Goal: Transaction & Acquisition: Purchase product/service

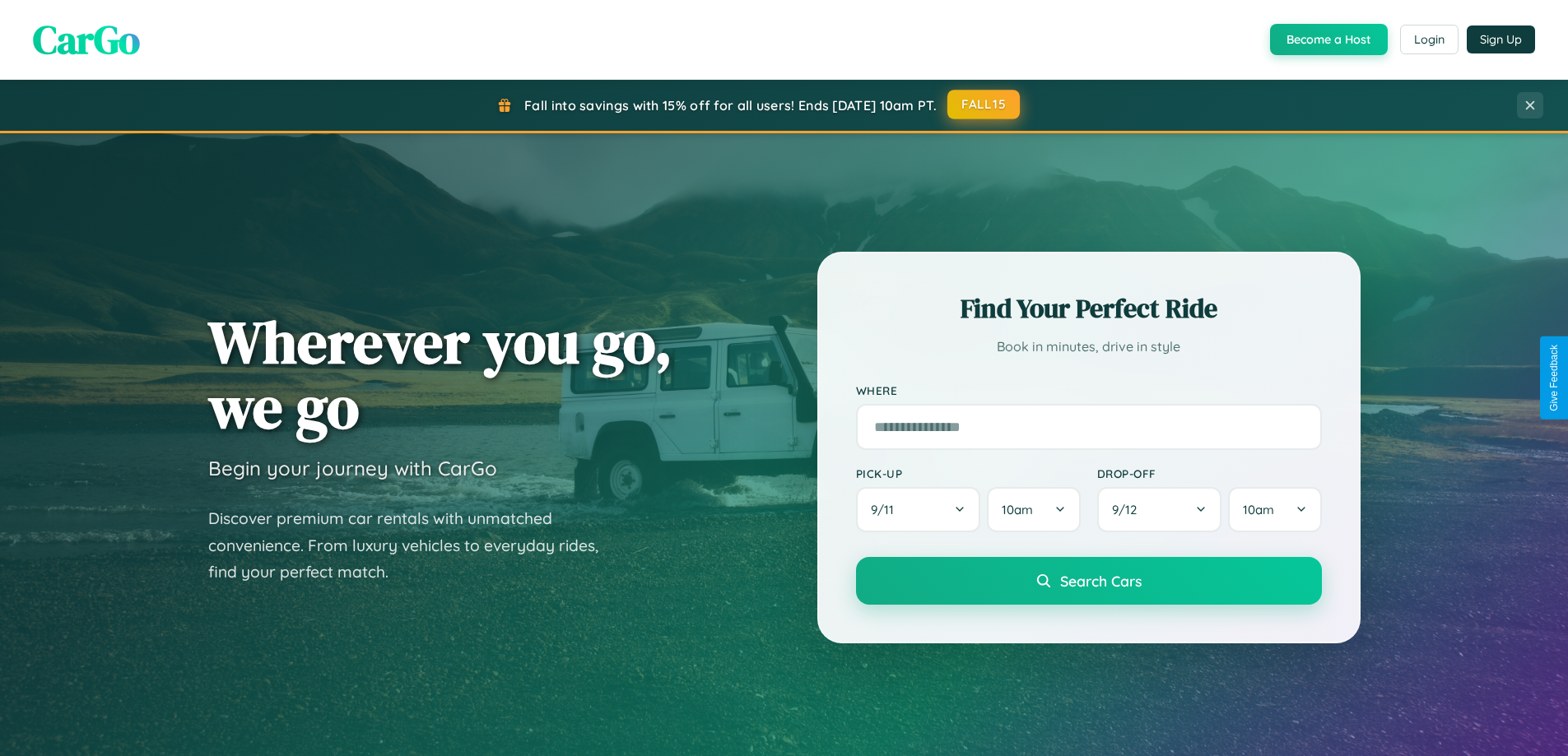
click at [984, 105] on button "FALL15" at bounding box center [983, 105] width 72 height 30
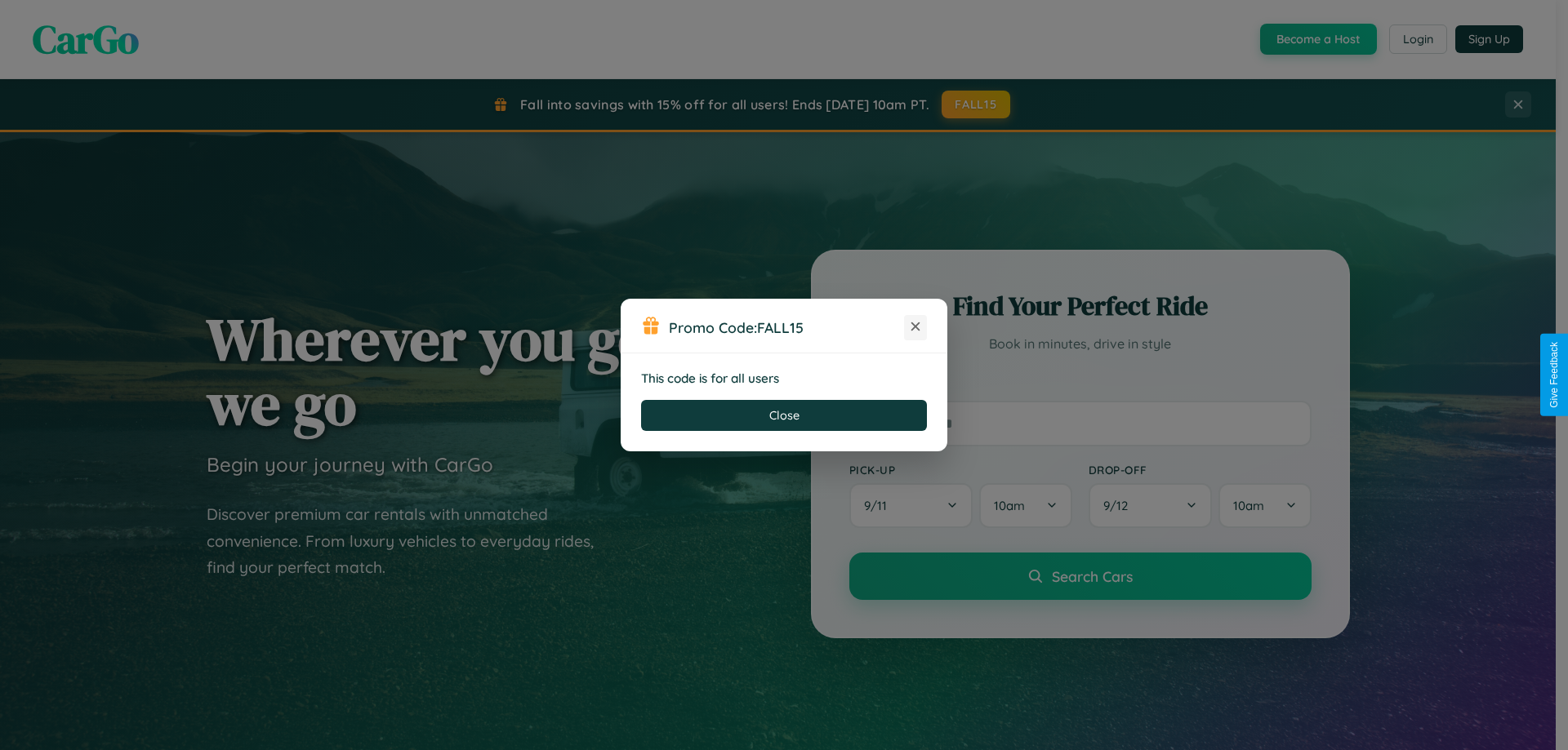
click at [916, 328] on icon at bounding box center [916, 327] width 17 height 17
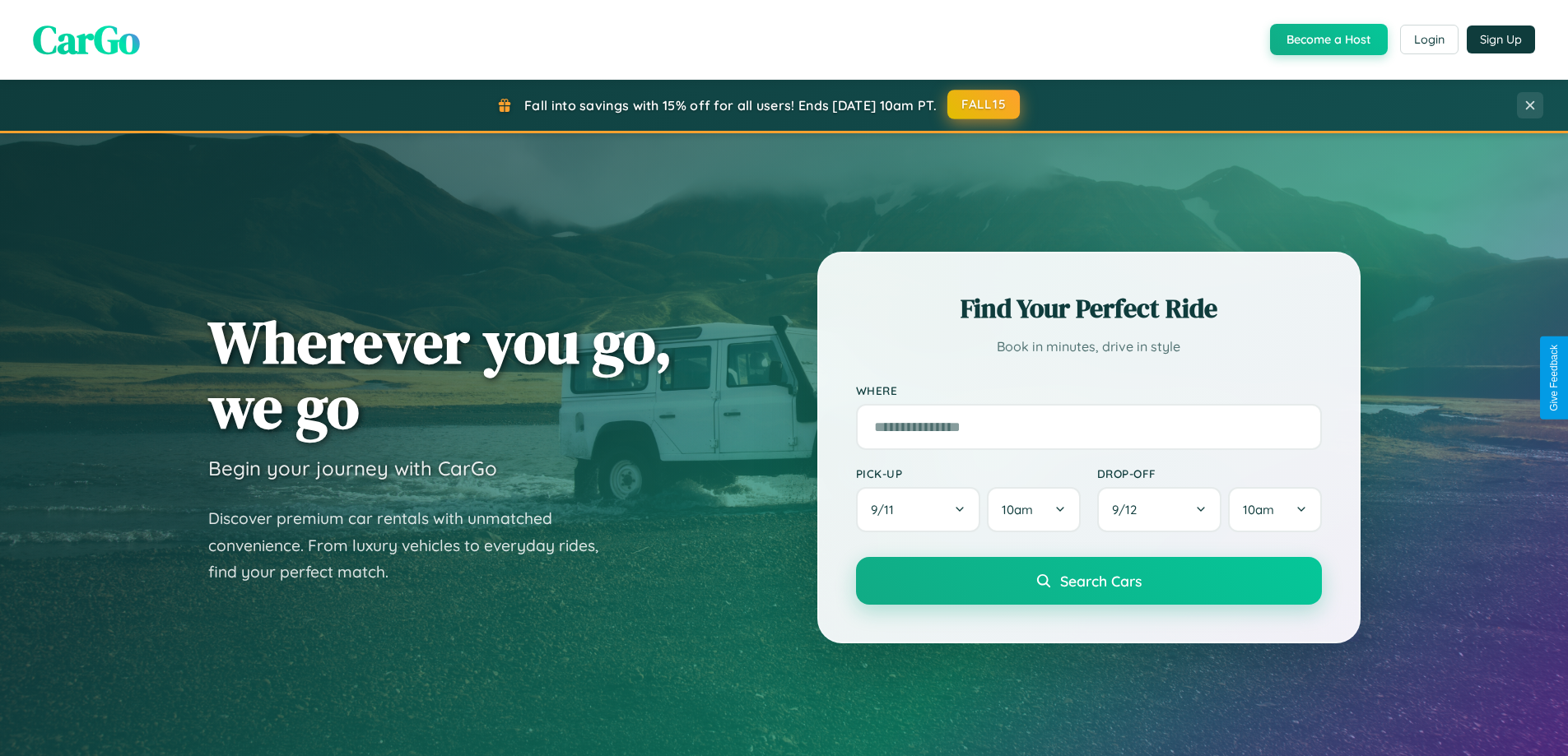
click at [984, 105] on button "FALL15" at bounding box center [983, 105] width 72 height 30
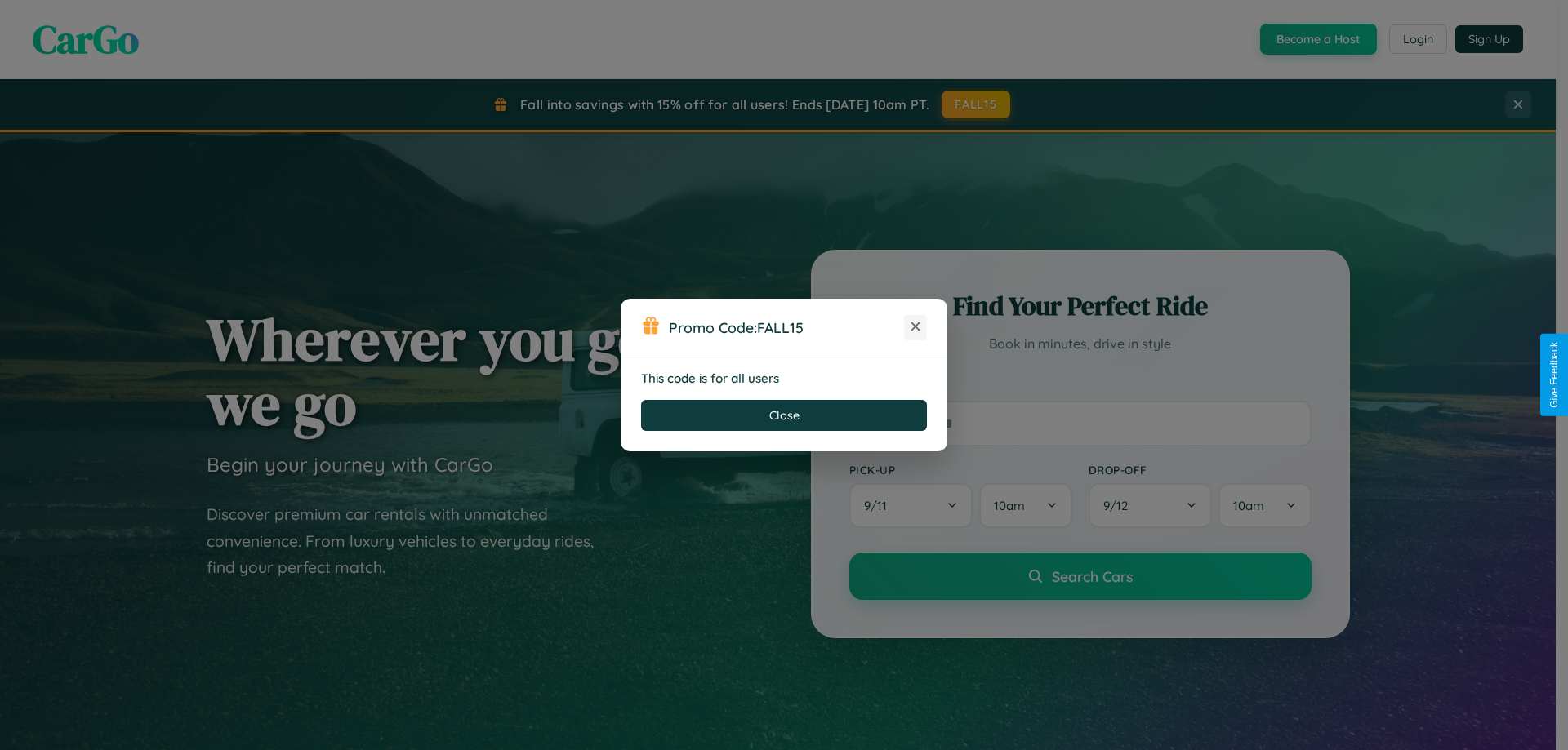
click at [916, 328] on icon at bounding box center [916, 327] width 17 height 17
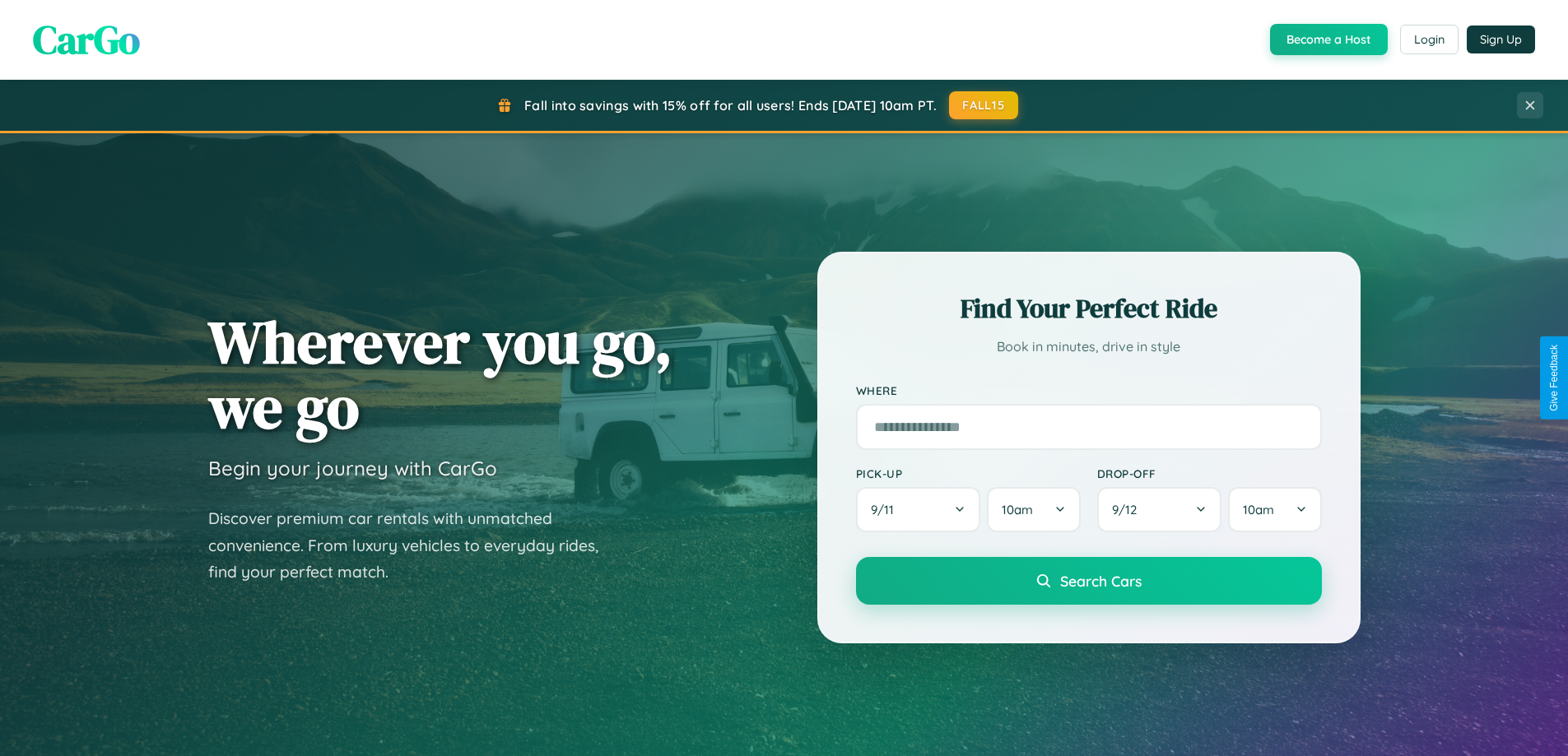
scroll to position [48, 0]
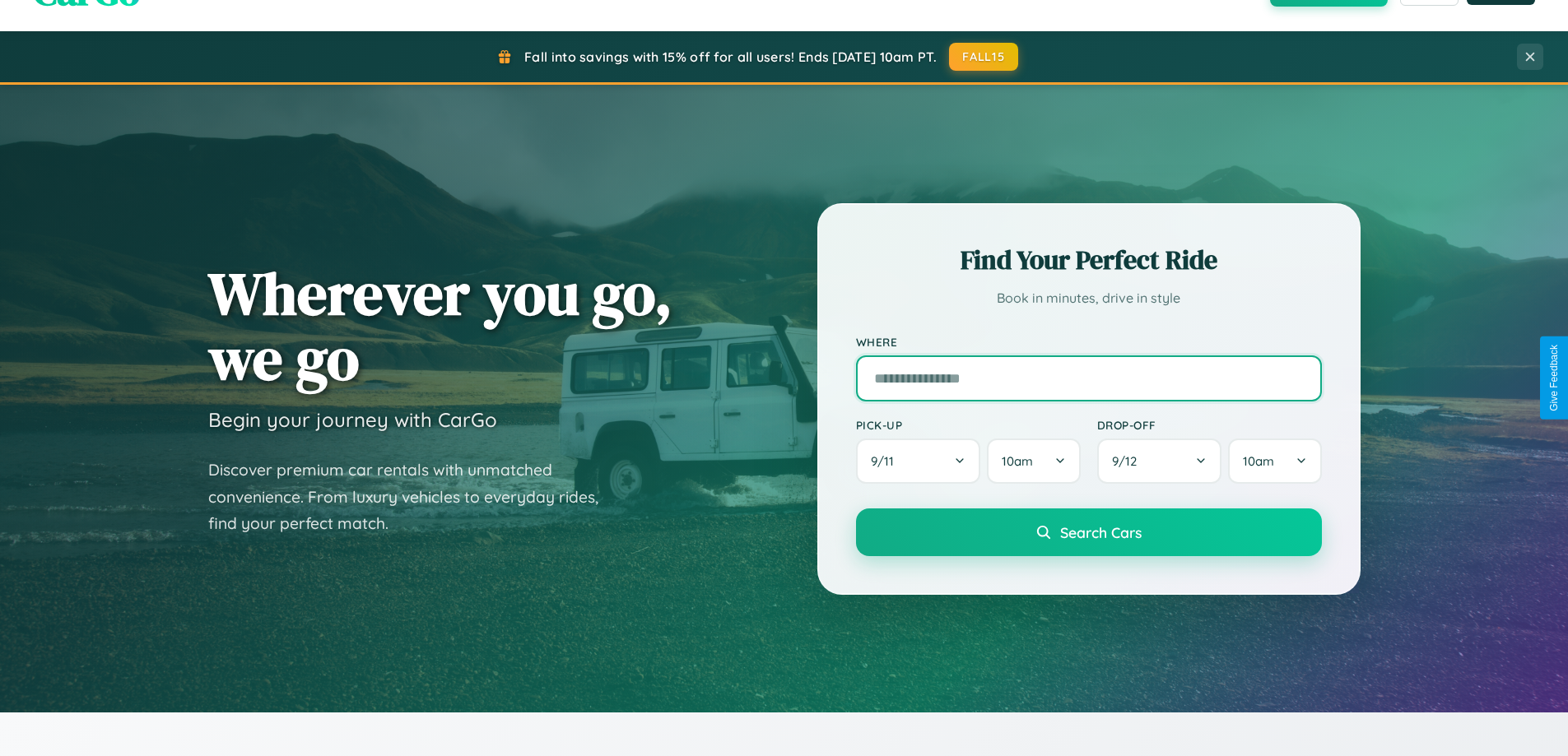
click at [1088, 378] on input "text" at bounding box center [1089, 378] width 466 height 46
type input "*********"
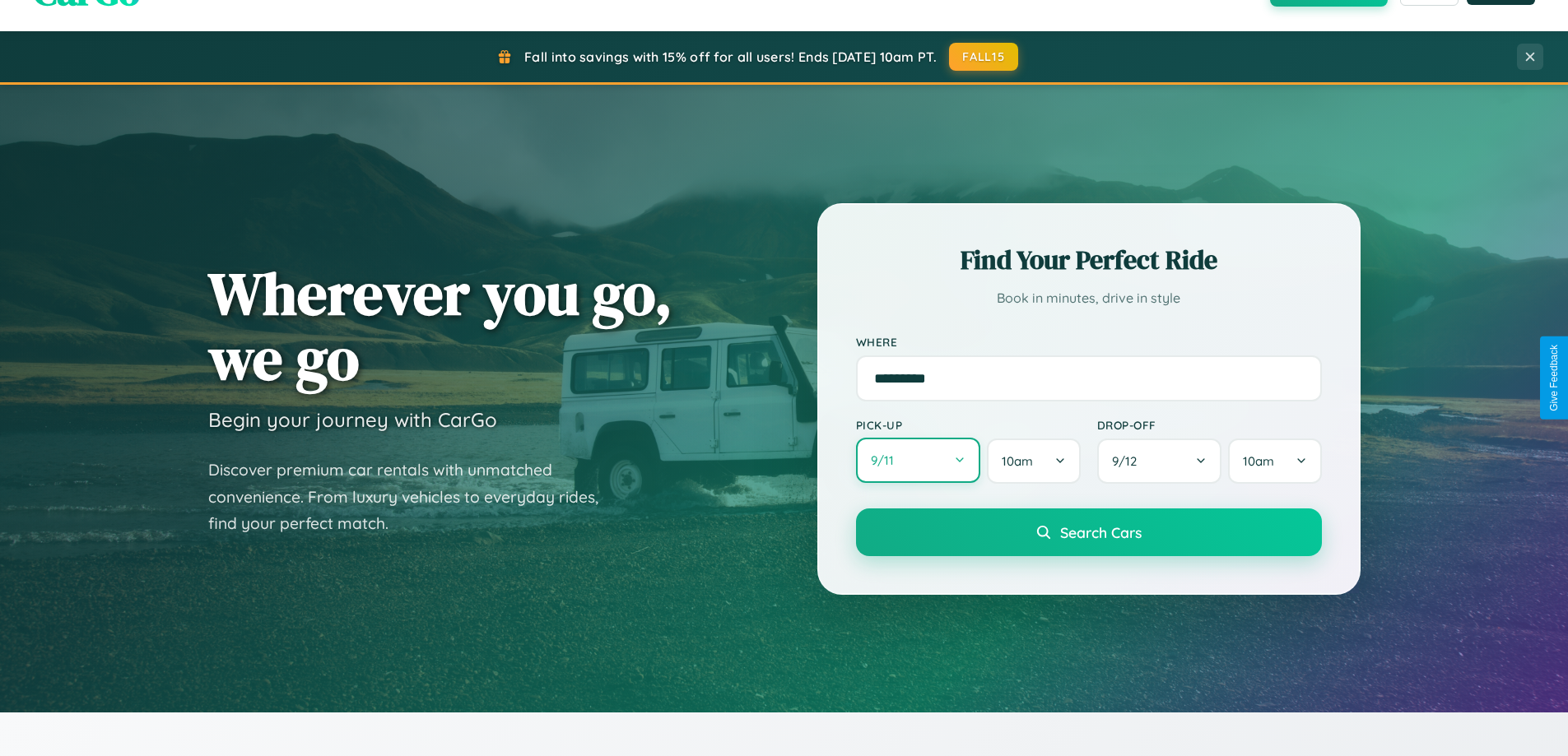
click at [917, 462] on button "9 / 11" at bounding box center [918, 460] width 125 height 45
select select "*"
select select "****"
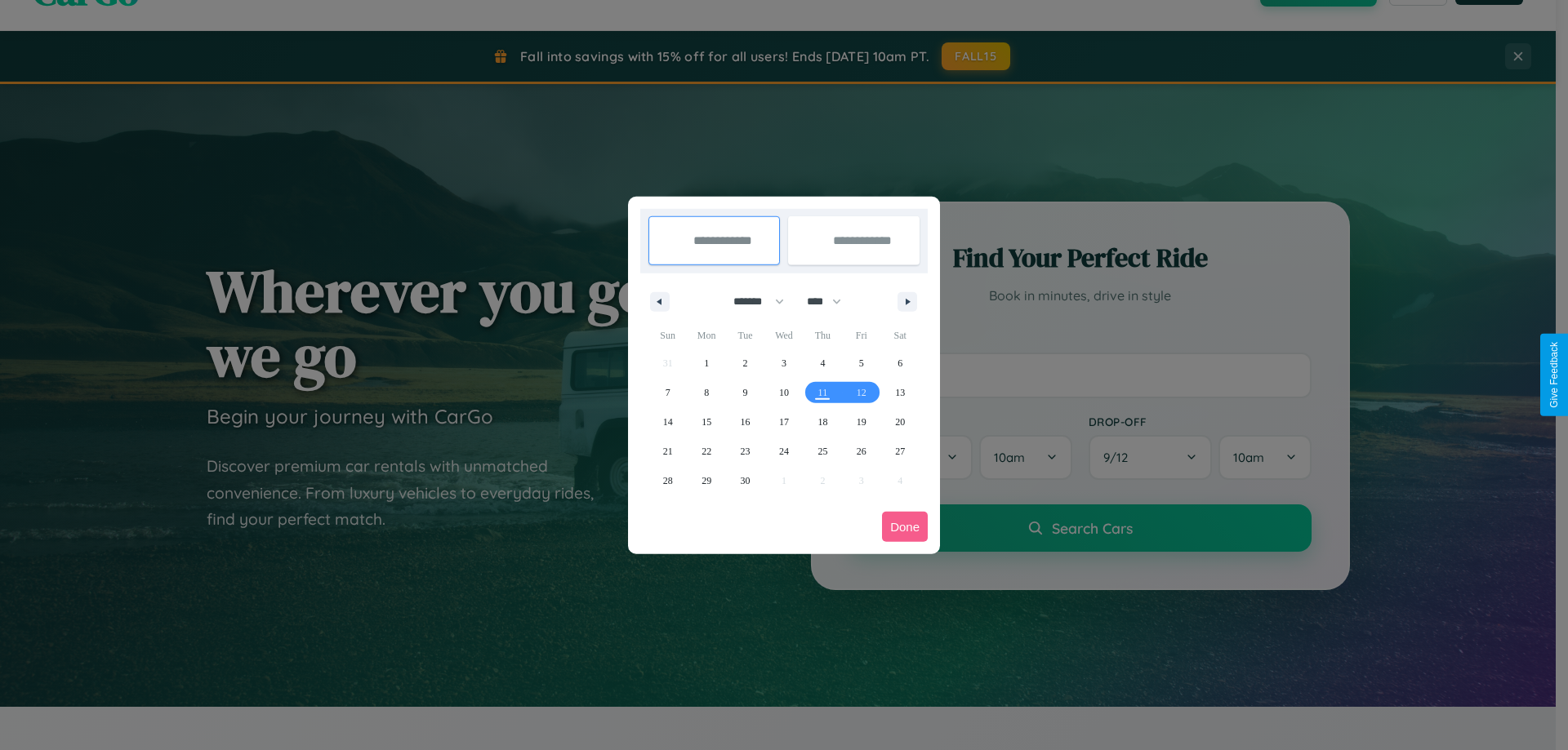
click at [751, 301] on select "******* ******** ***** ***** *** **** **** ****** ********* ******* ******** **…" at bounding box center [756, 301] width 70 height 27
select select "*"
click at [831, 301] on select "**** **** **** **** **** **** **** **** **** **** **** **** **** **** **** ****…" at bounding box center [823, 301] width 49 height 27
select select "****"
click at [745, 451] on span "21" at bounding box center [745, 452] width 10 height 29
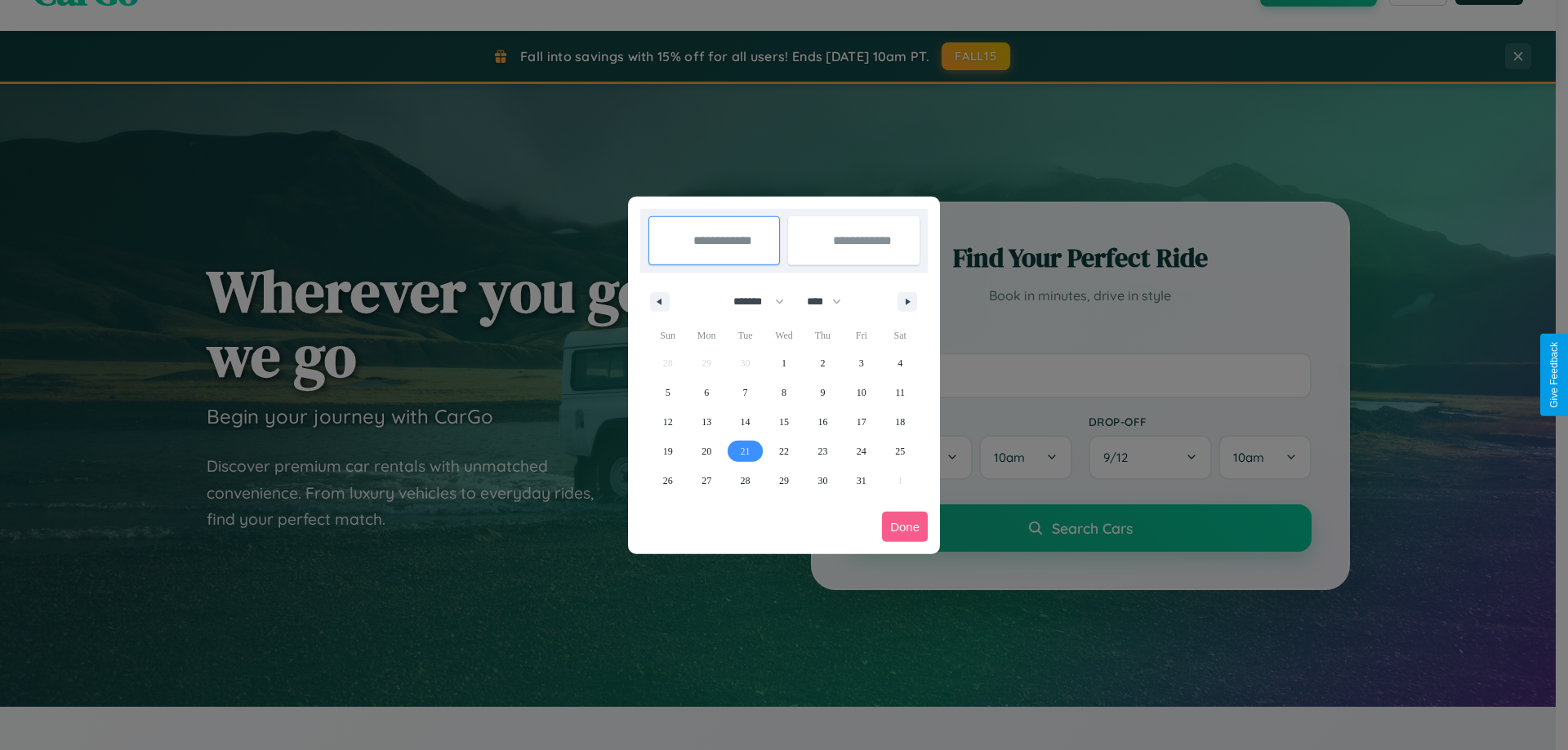
type input "**********"
click at [900, 451] on span "25" at bounding box center [900, 452] width 10 height 29
type input "**********"
click at [905, 527] on button "Done" at bounding box center [905, 526] width 46 height 30
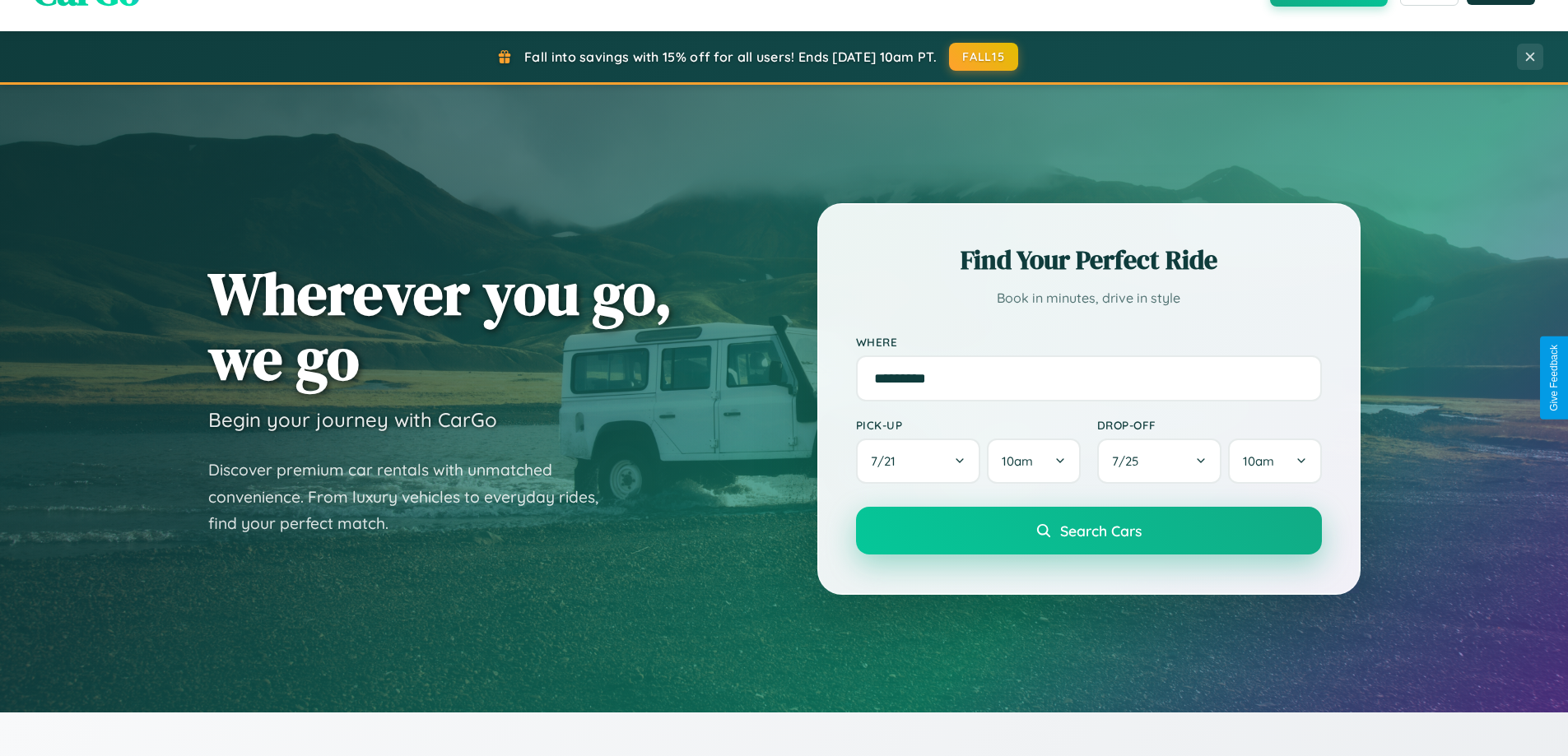
click at [1088, 531] on span "Search Cars" at bounding box center [1101, 531] width 81 height 19
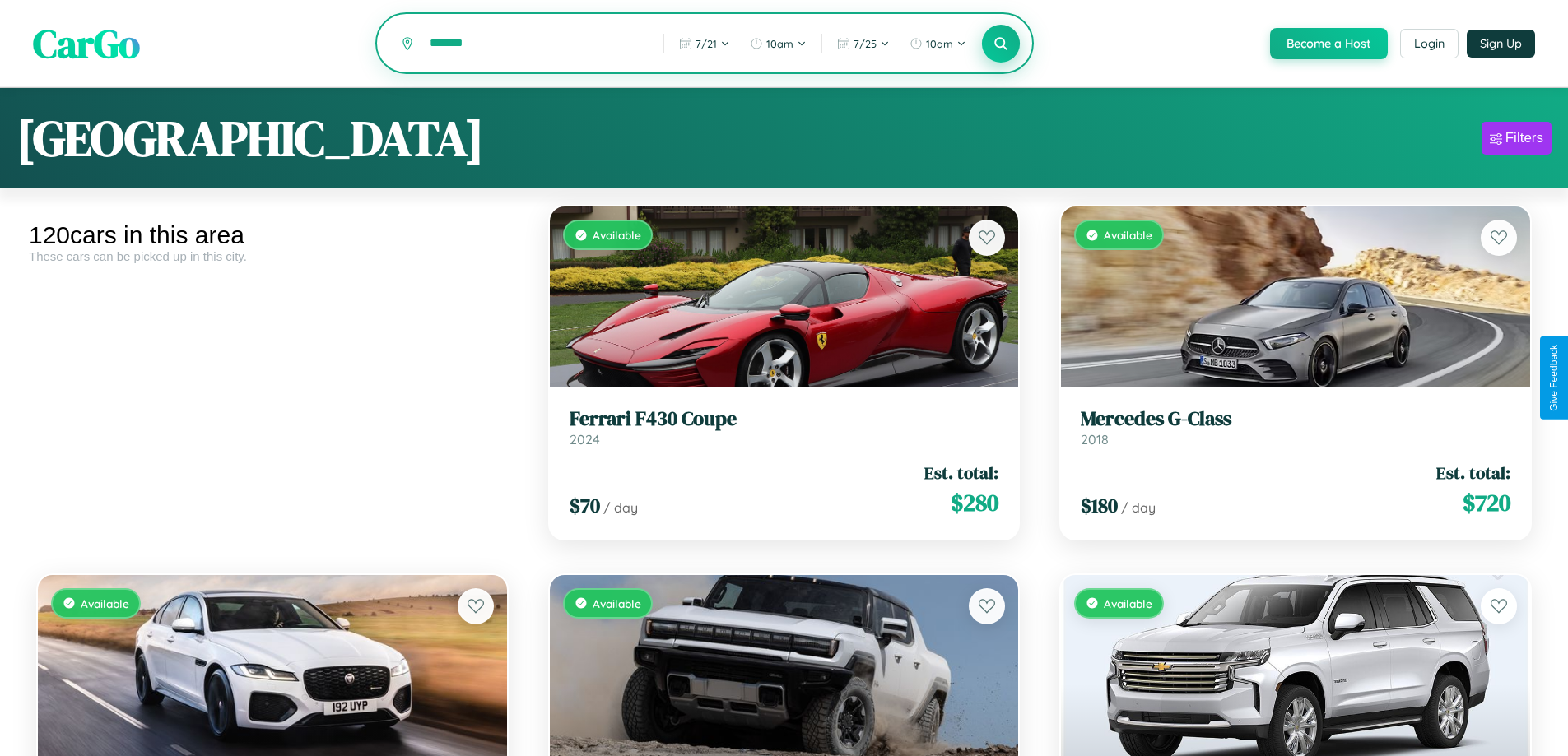
type input "*******"
click at [1000, 44] on icon at bounding box center [1001, 43] width 16 height 16
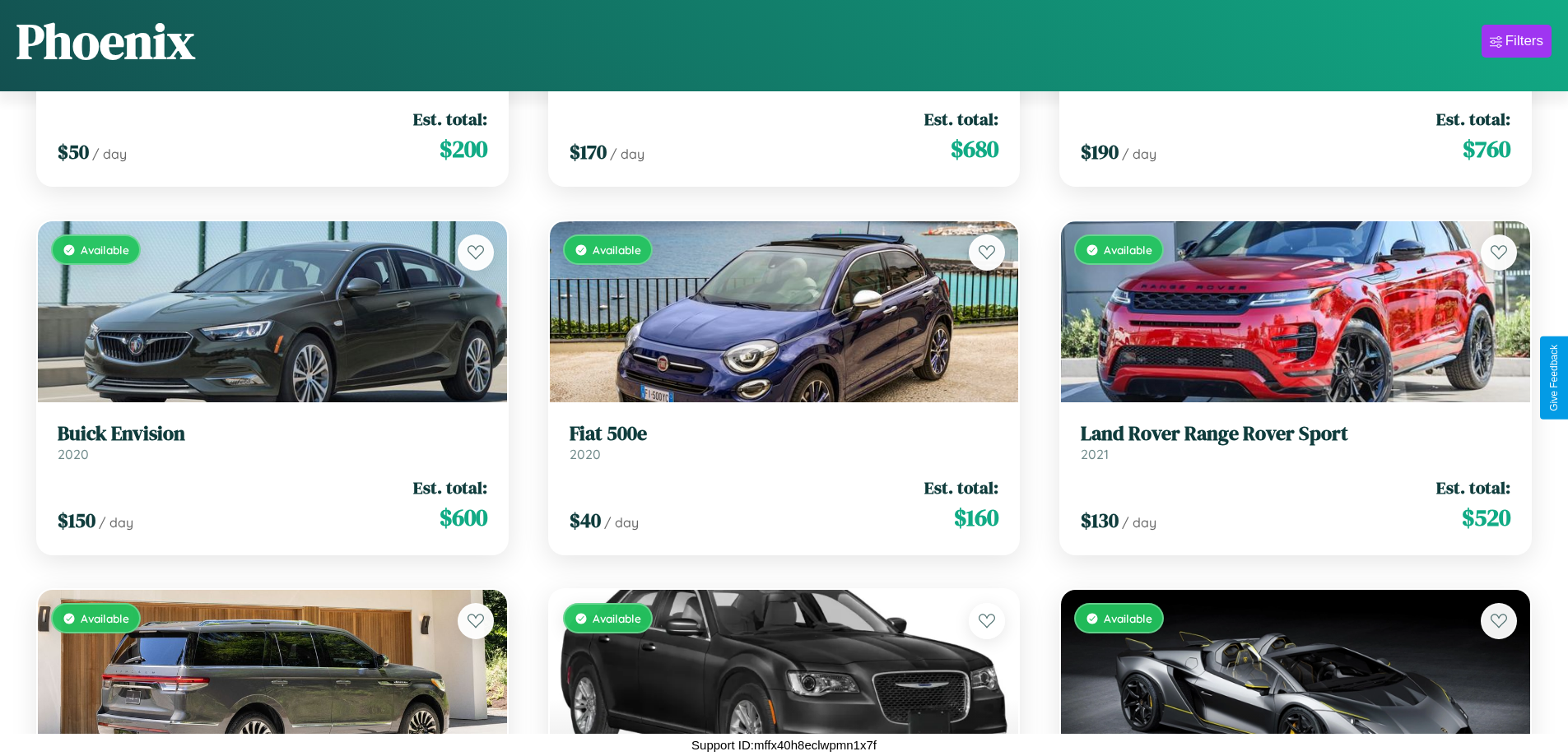
scroll to position [7600, 0]
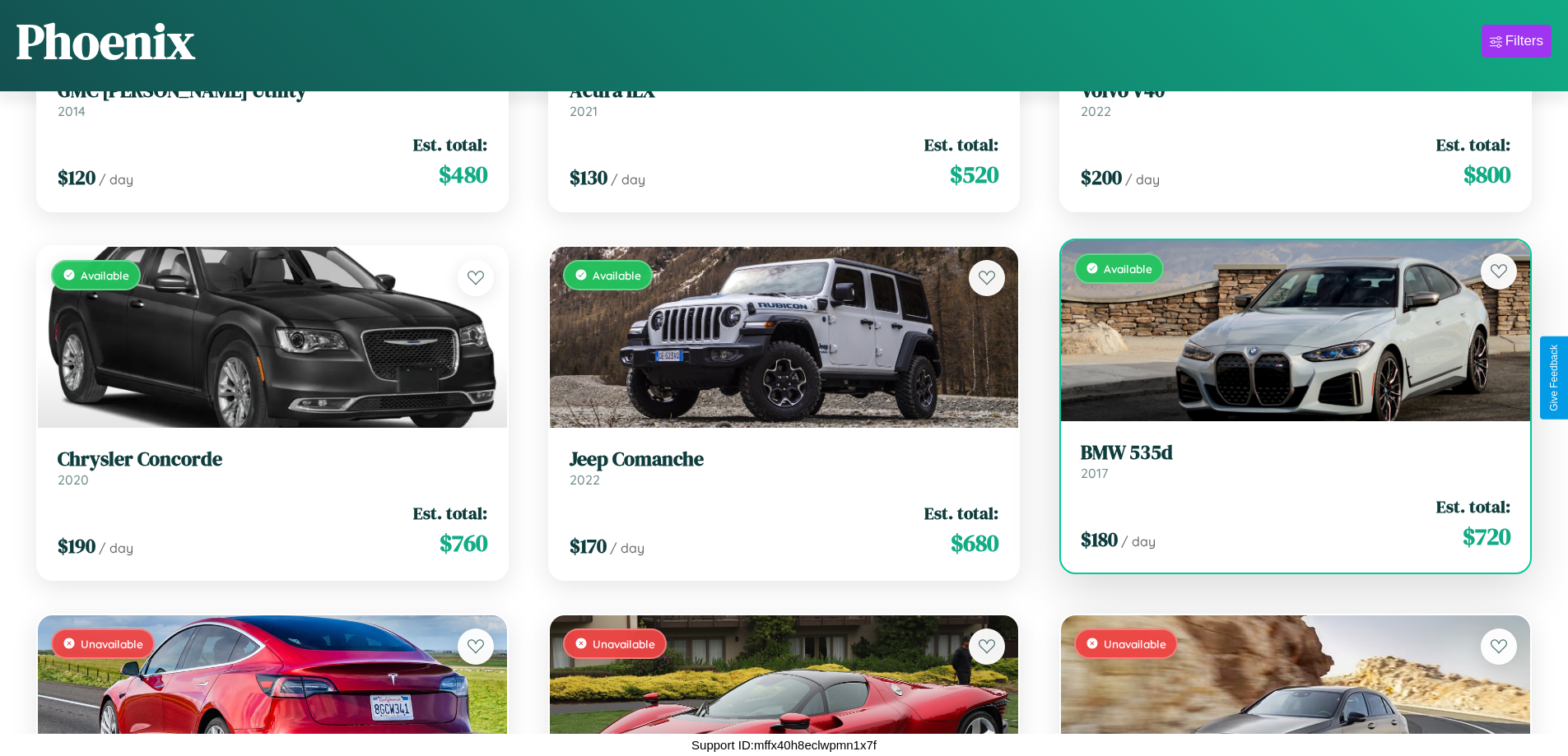
click at [1285, 465] on h3 "BMW 535d" at bounding box center [1295, 453] width 429 height 24
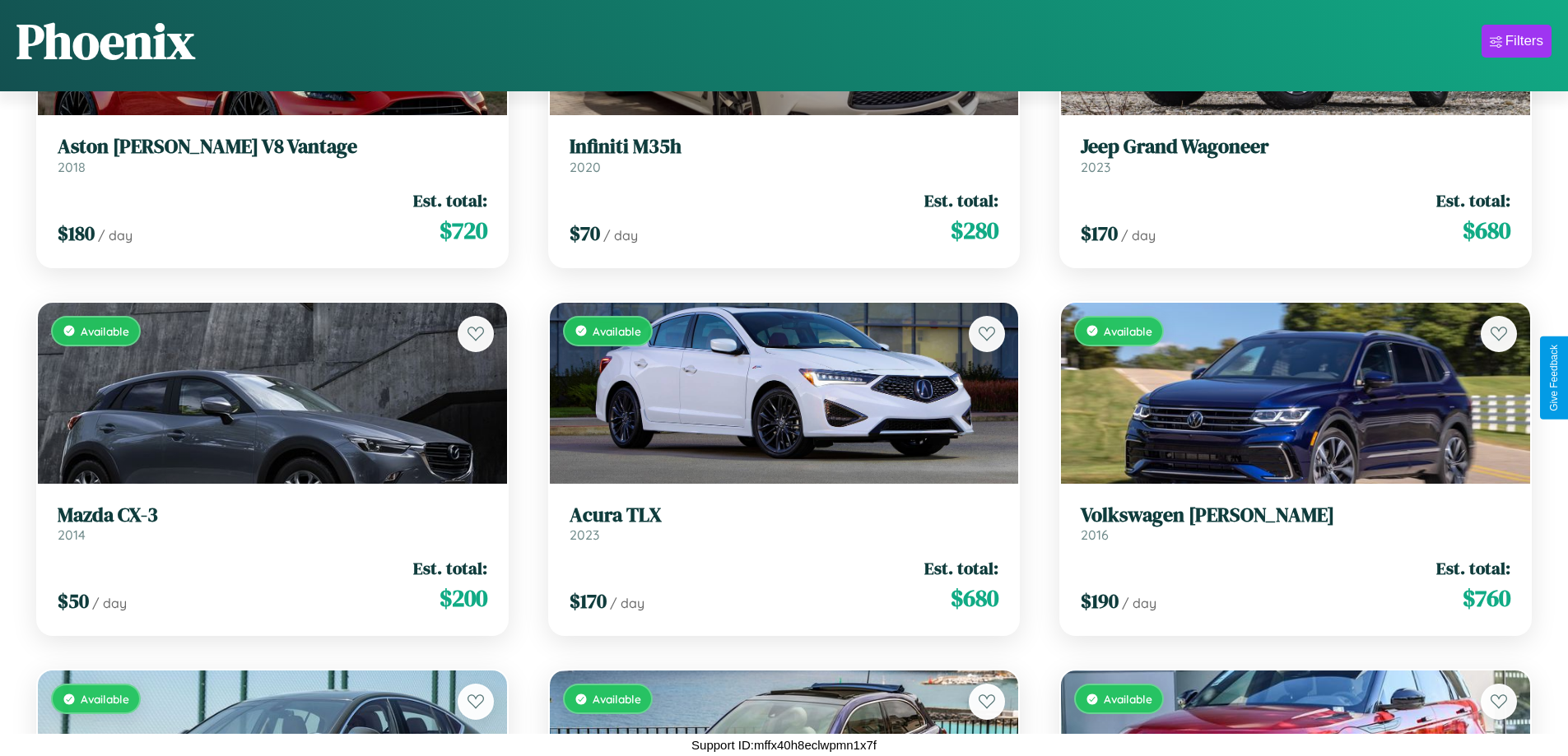
scroll to position [5757, 0]
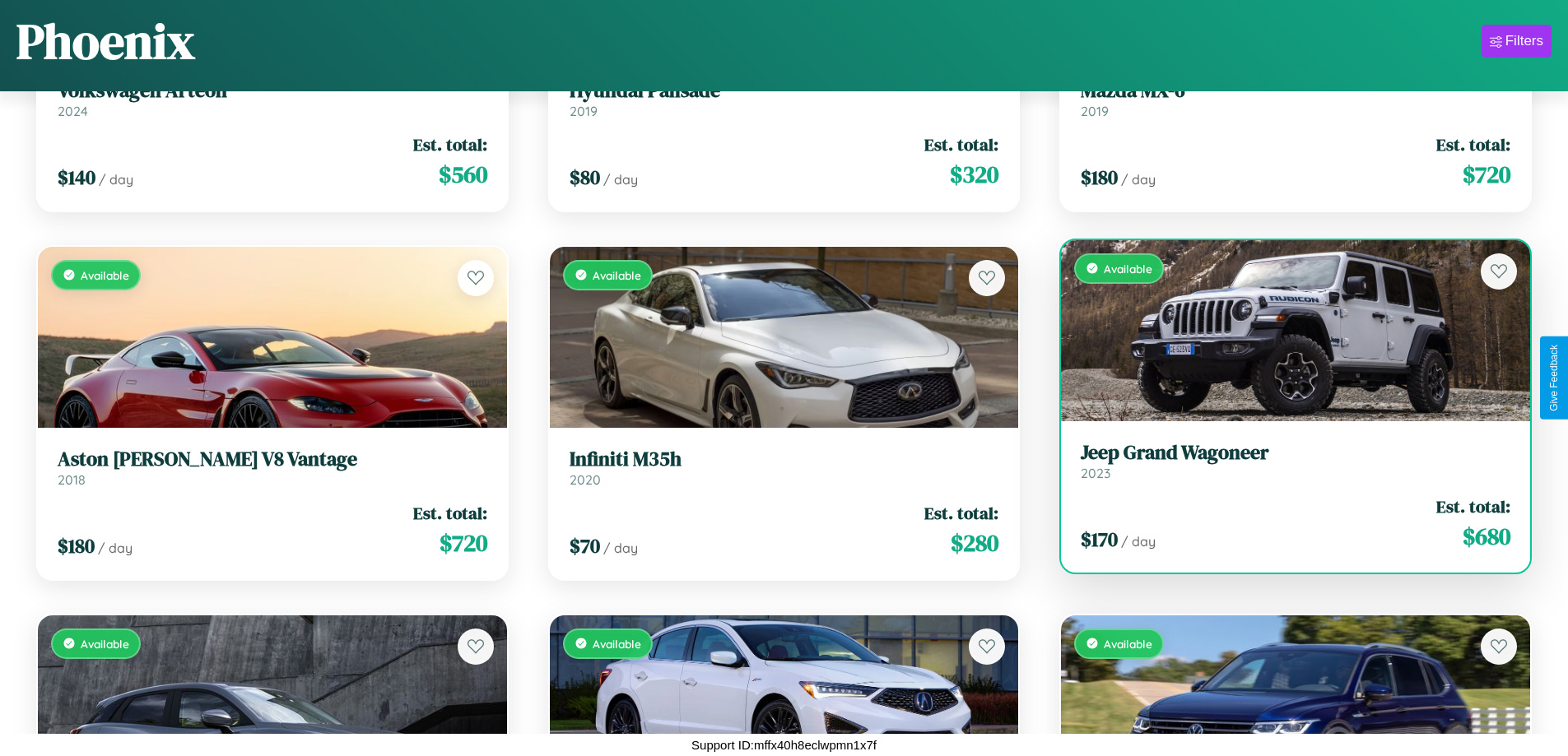
click at [1285, 464] on link "Jeep Grand Wagoneer 2023" at bounding box center [1295, 462] width 429 height 41
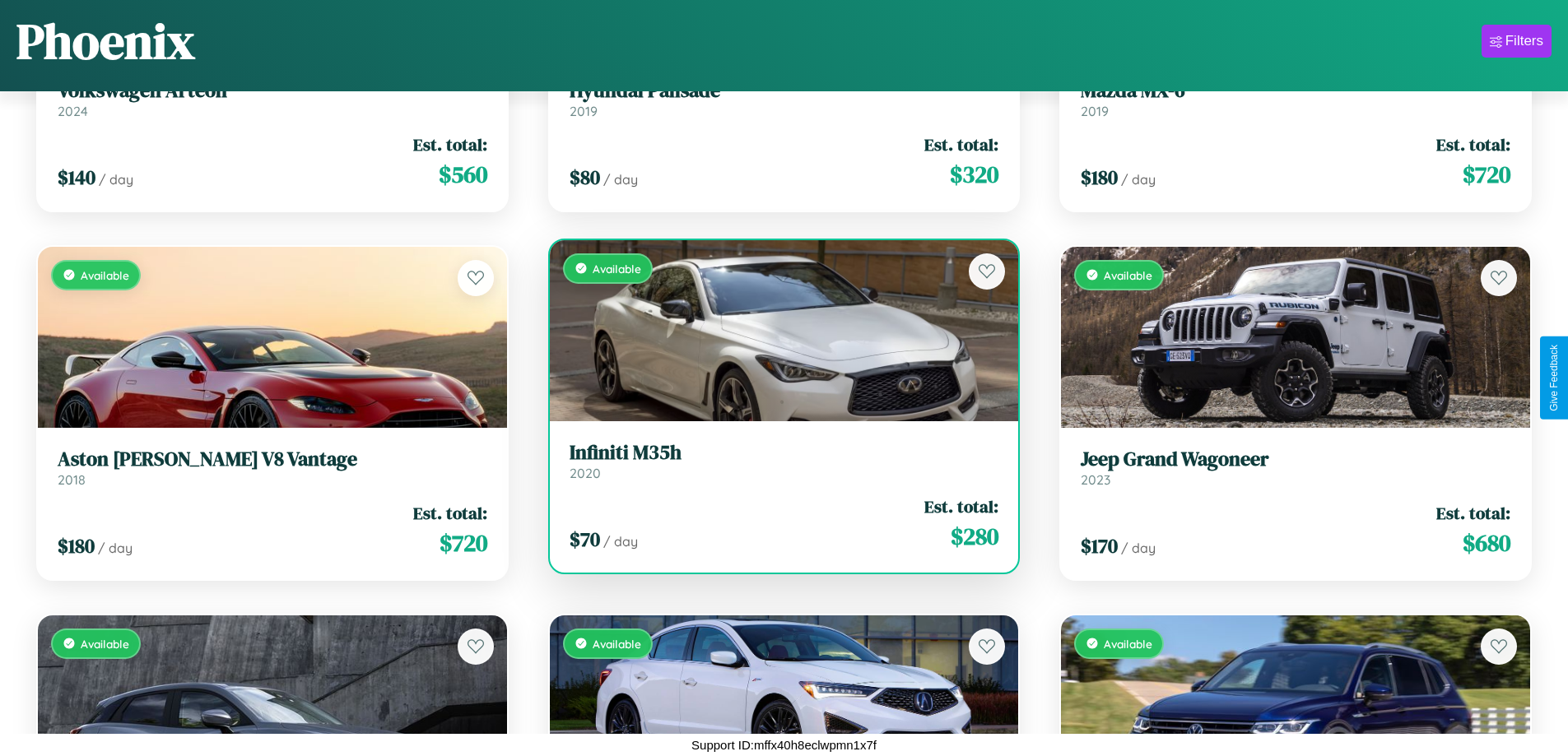
scroll to position [5389, 0]
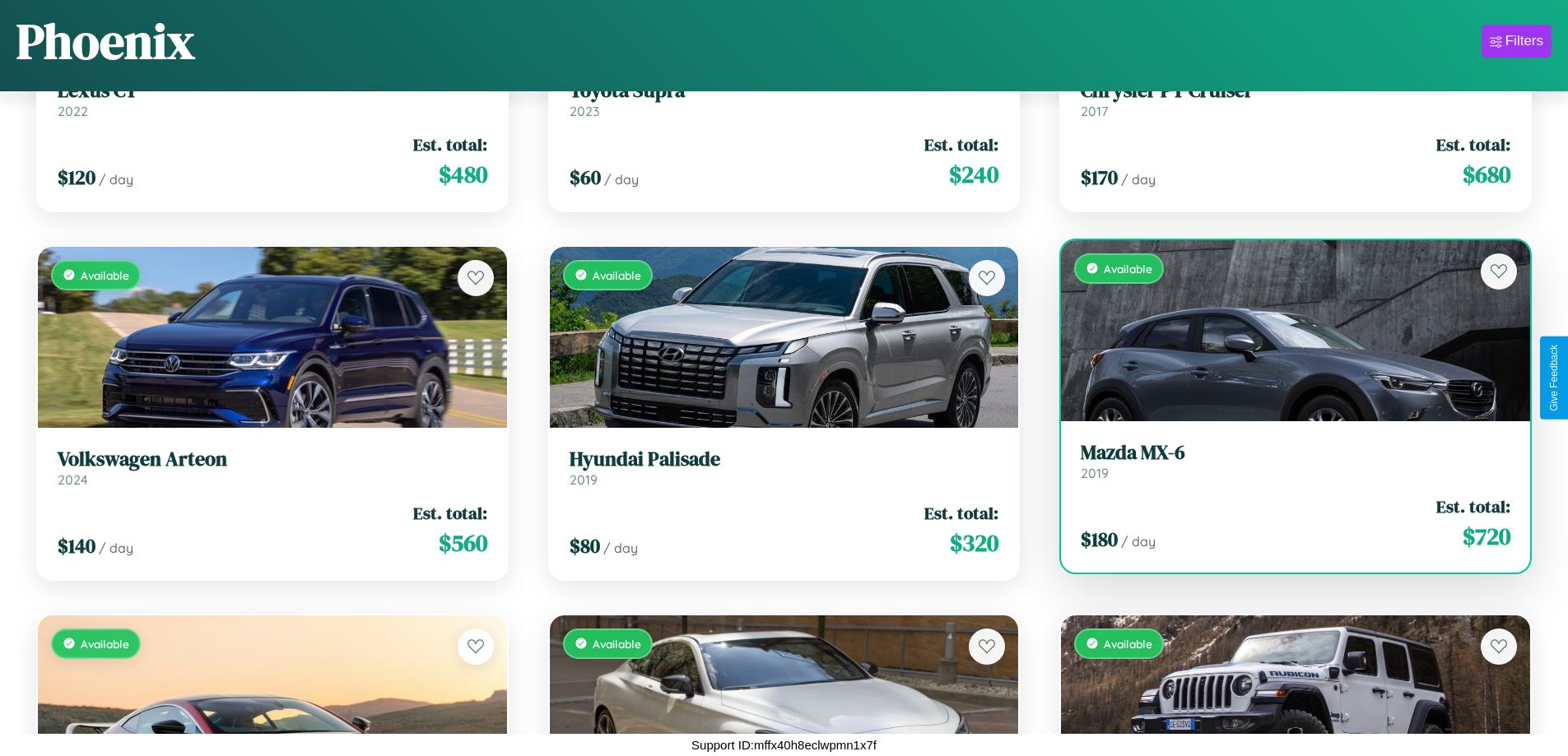
click at [1285, 467] on link "Mazda MX-6 2019" at bounding box center [1295, 462] width 429 height 41
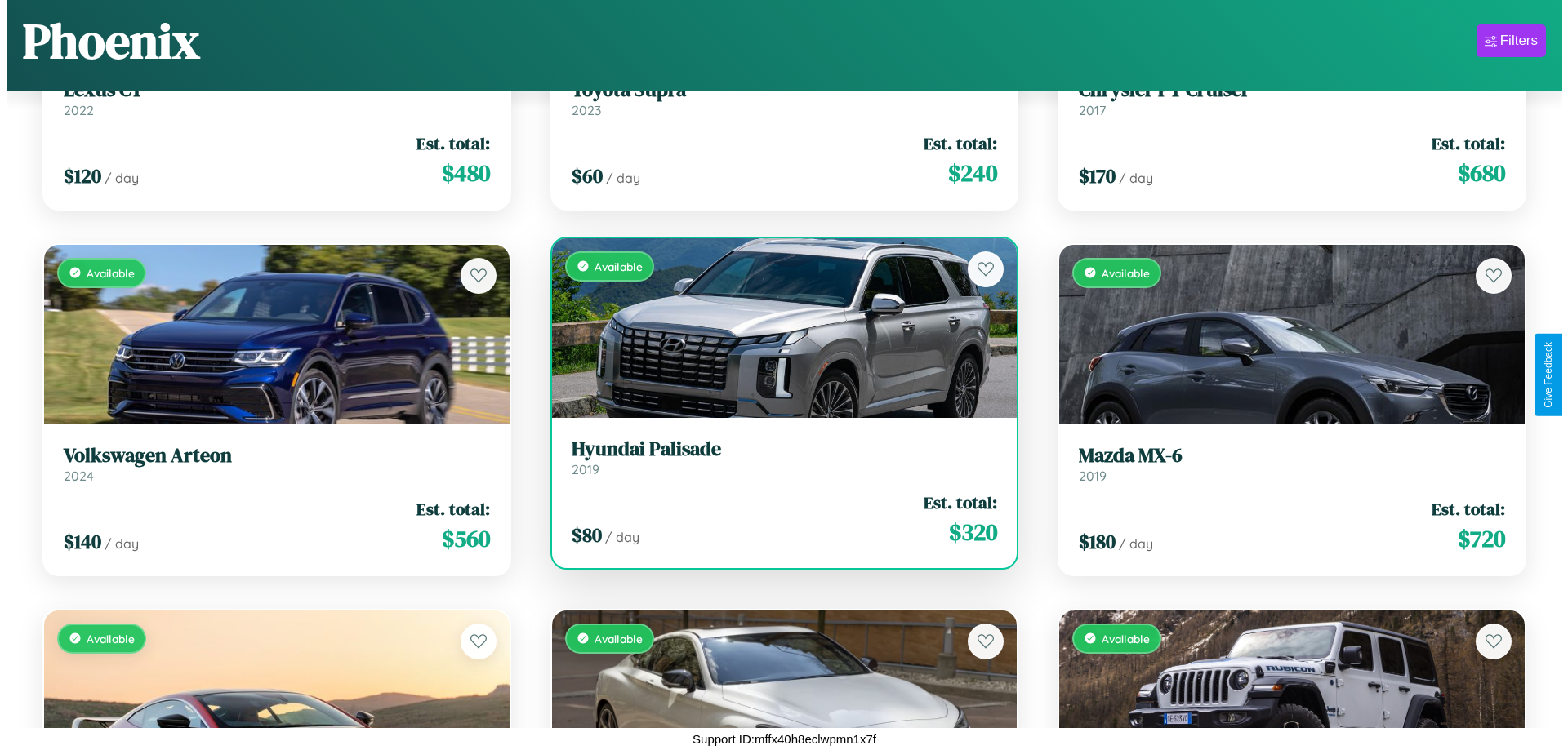
scroll to position [0, 0]
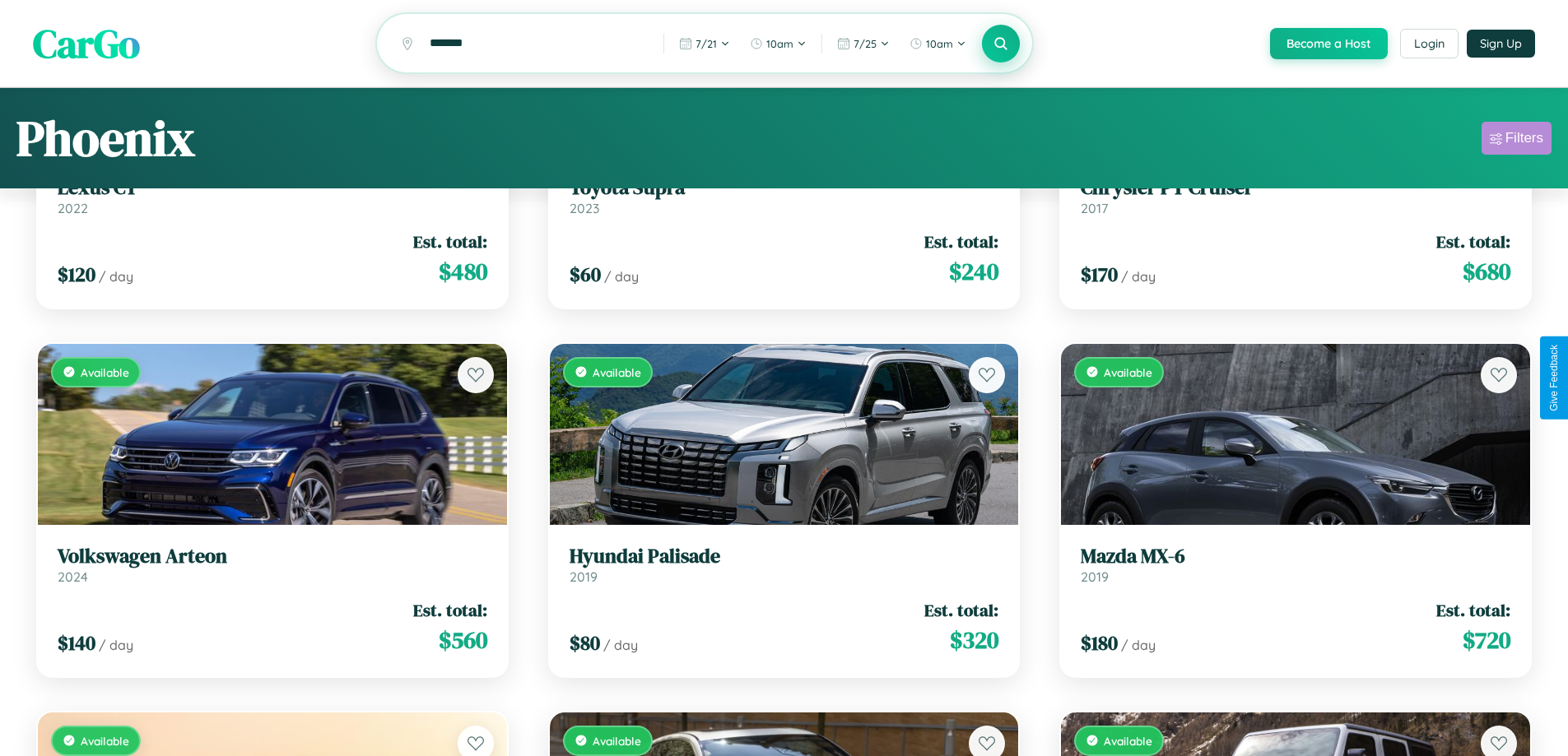
click at [1516, 141] on div "Filters" at bounding box center [1524, 138] width 38 height 17
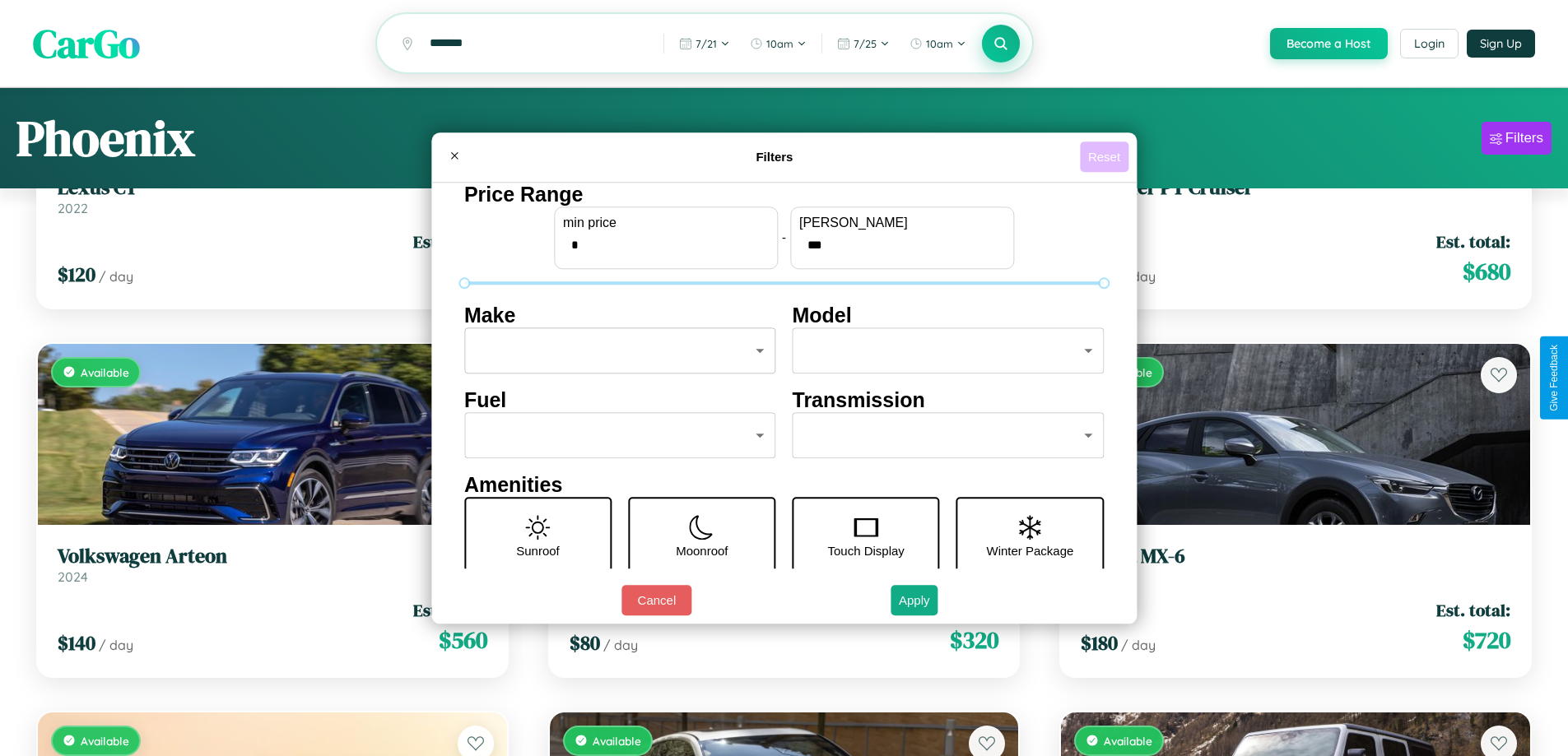
click at [1106, 156] on button "Reset" at bounding box center [1104, 156] width 48 height 31
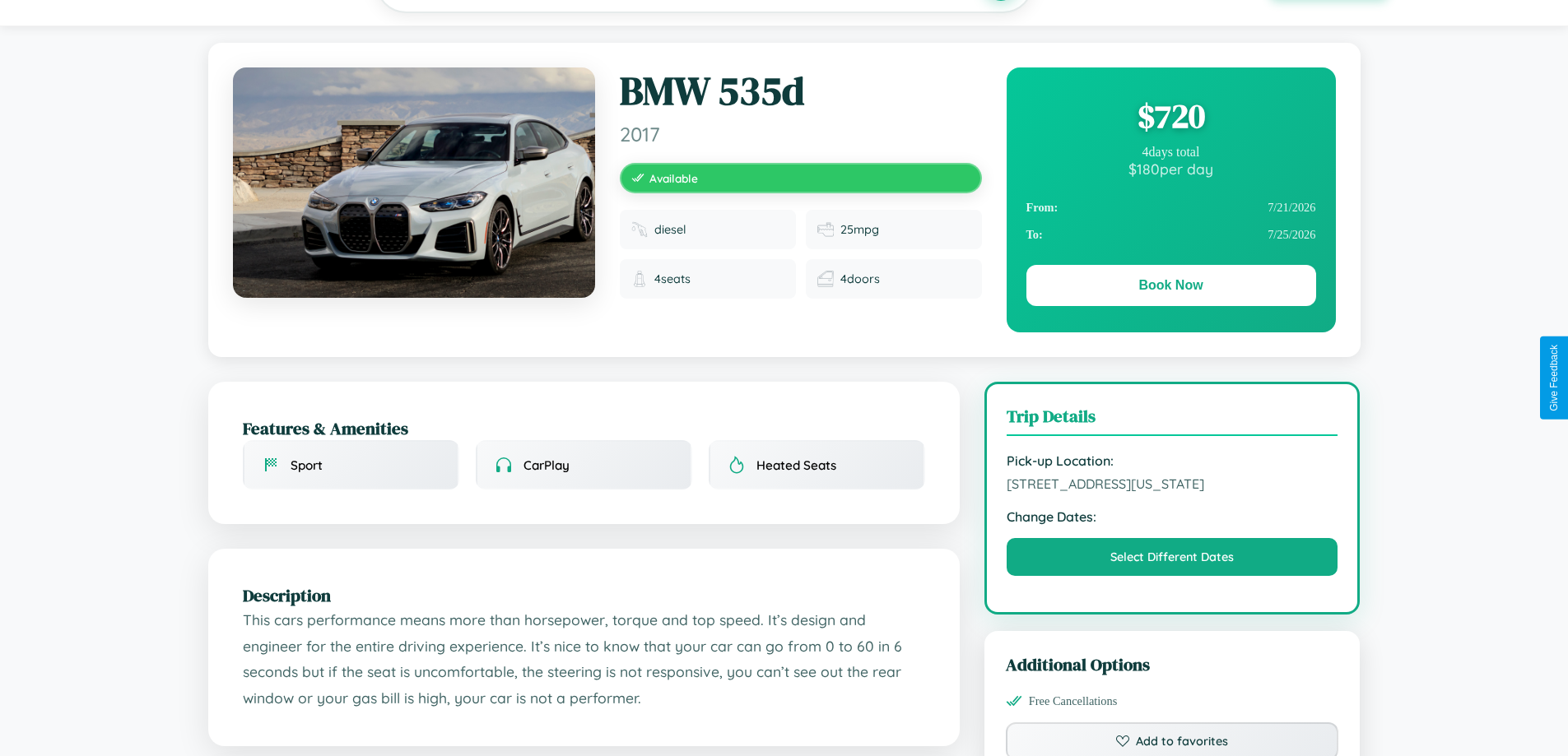
scroll to position [169, 0]
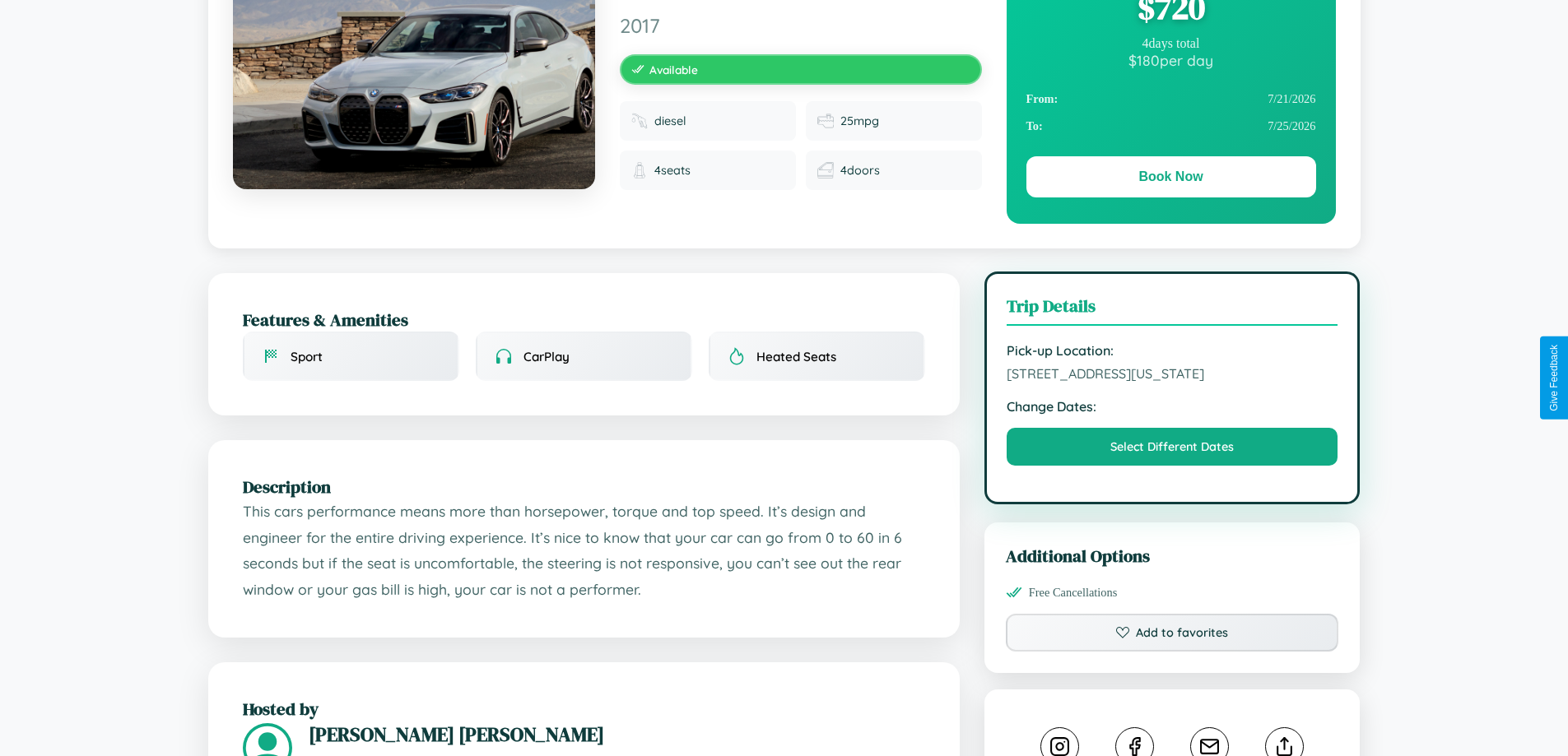
click at [1172, 377] on span "[STREET_ADDRESS][US_STATE]" at bounding box center [1172, 374] width 331 height 17
click at [1172, 376] on span "[STREET_ADDRESS][US_STATE]" at bounding box center [1172, 374] width 331 height 17
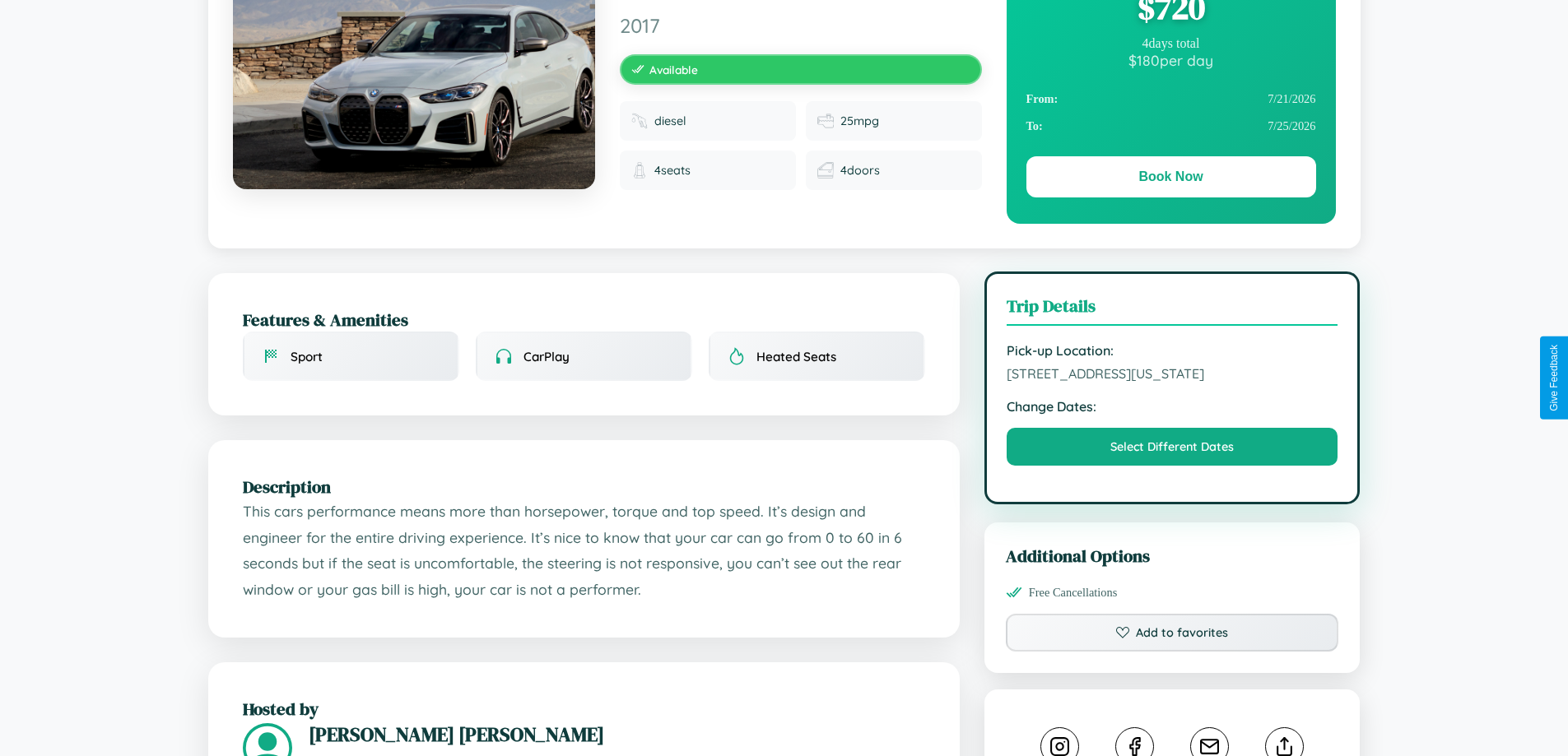
click at [1172, 376] on span "[STREET_ADDRESS][US_STATE]" at bounding box center [1172, 374] width 331 height 17
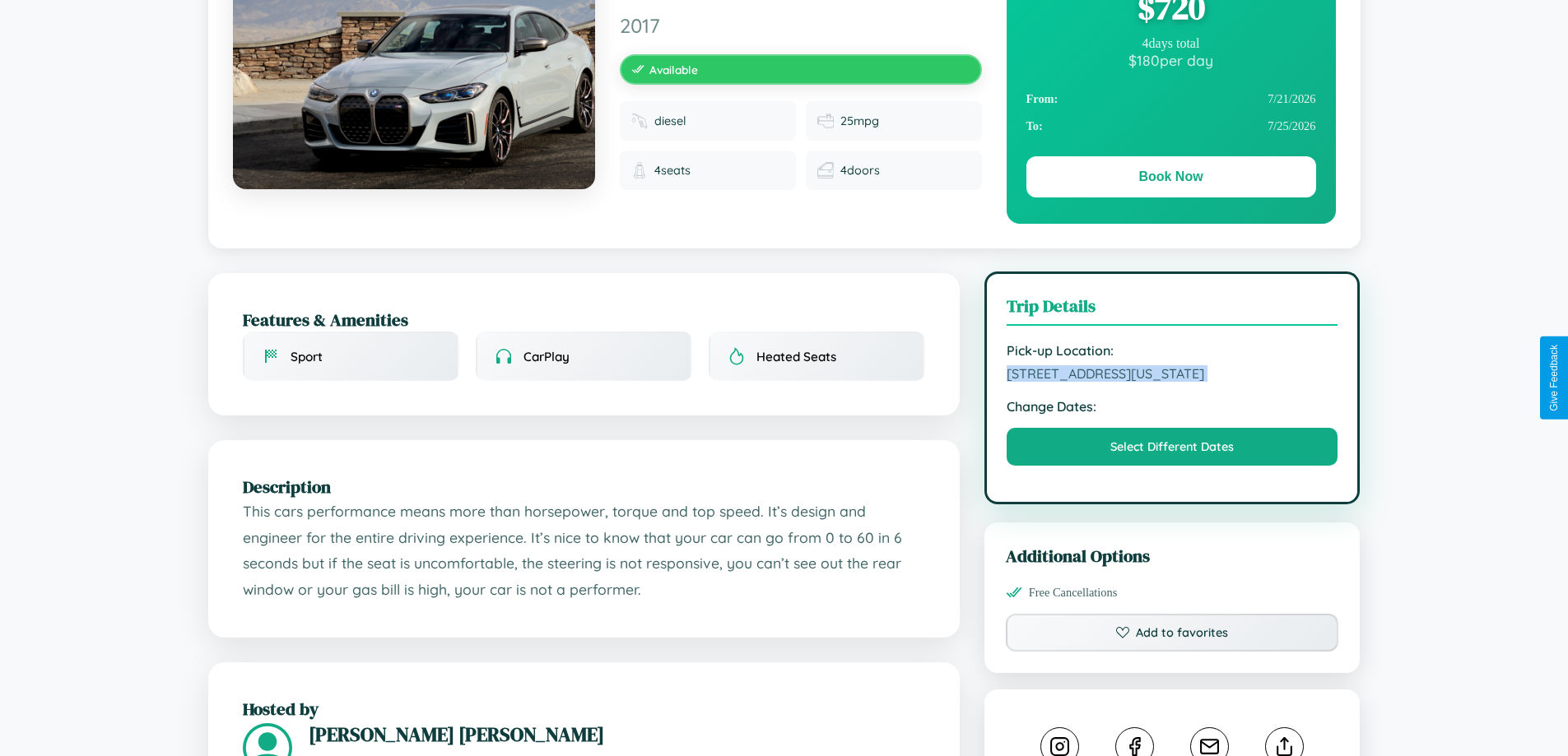
click at [1172, 376] on span "[STREET_ADDRESS][US_STATE]" at bounding box center [1172, 374] width 331 height 17
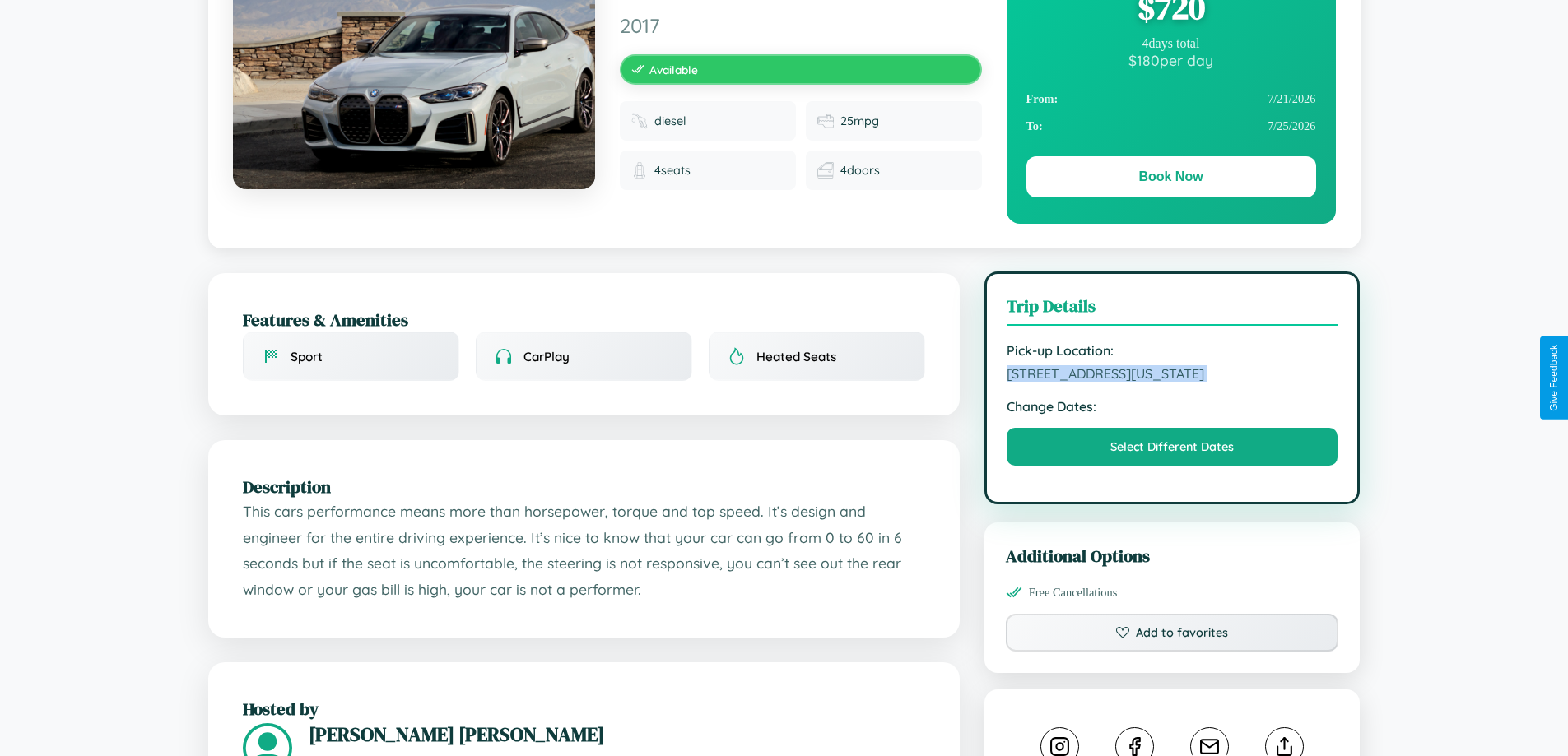
click at [1172, 376] on span "[STREET_ADDRESS][US_STATE]" at bounding box center [1172, 374] width 331 height 17
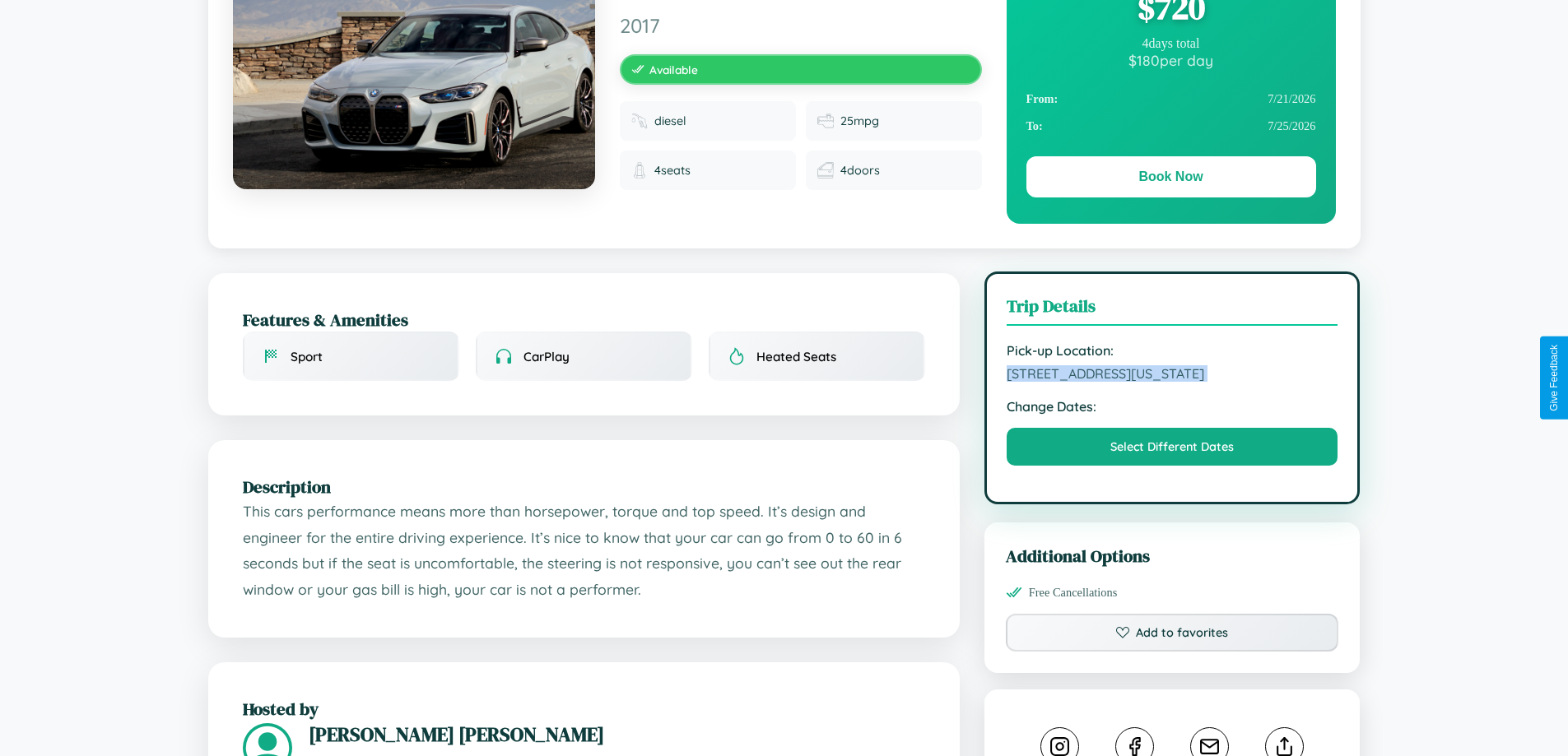
click at [1172, 376] on span "[STREET_ADDRESS][US_STATE]" at bounding box center [1172, 374] width 331 height 17
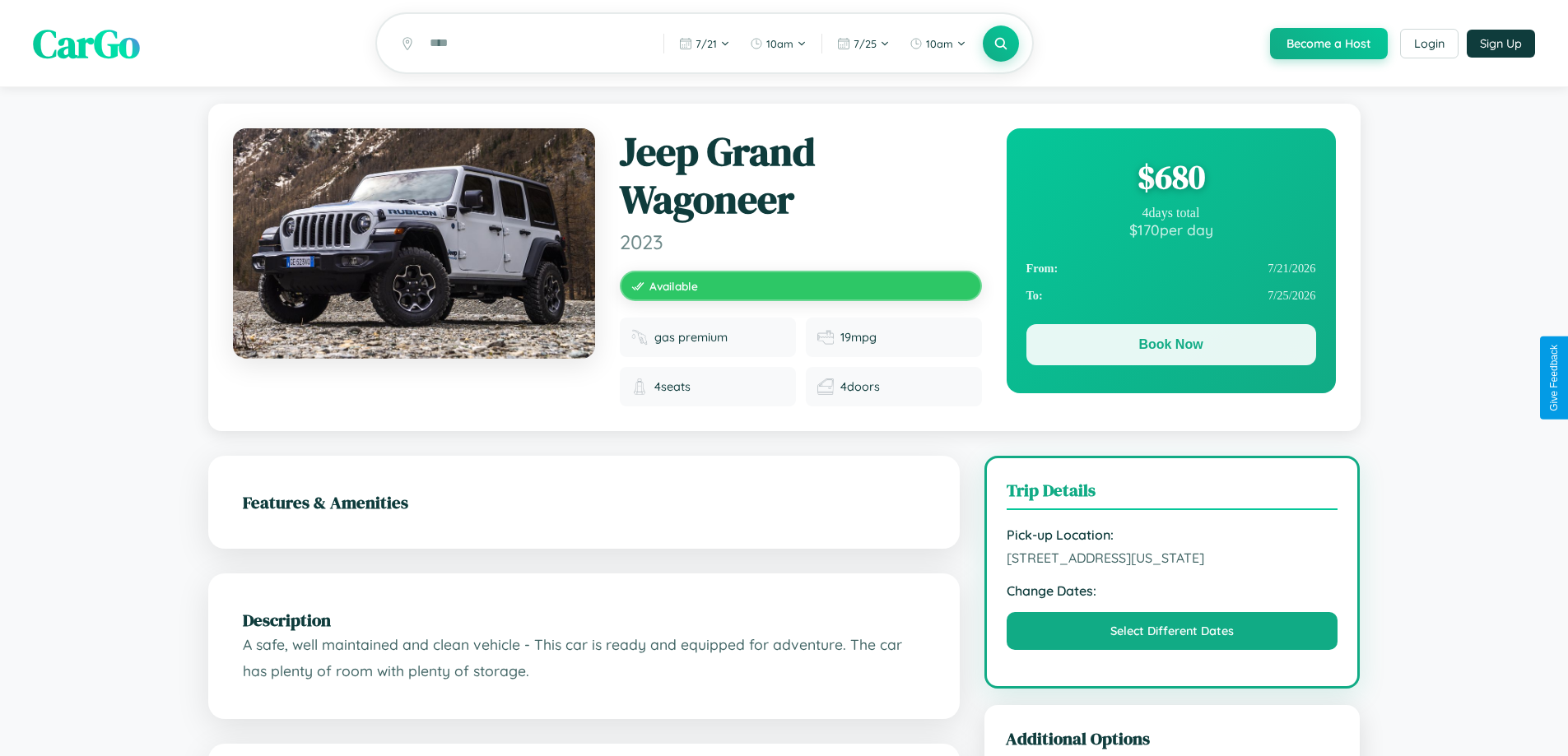
click at [1170, 347] on button "Book Now" at bounding box center [1171, 344] width 290 height 41
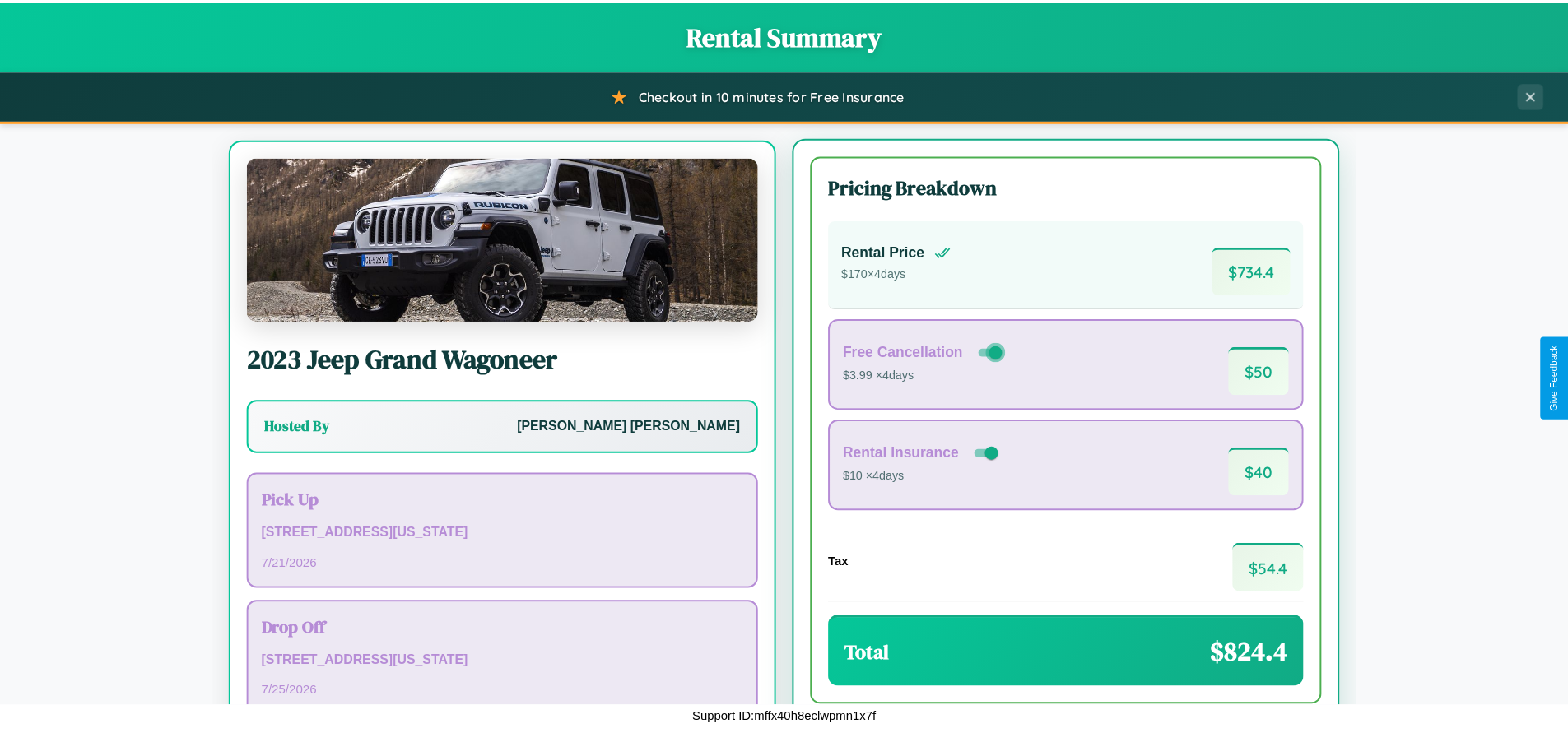
scroll to position [77, 0]
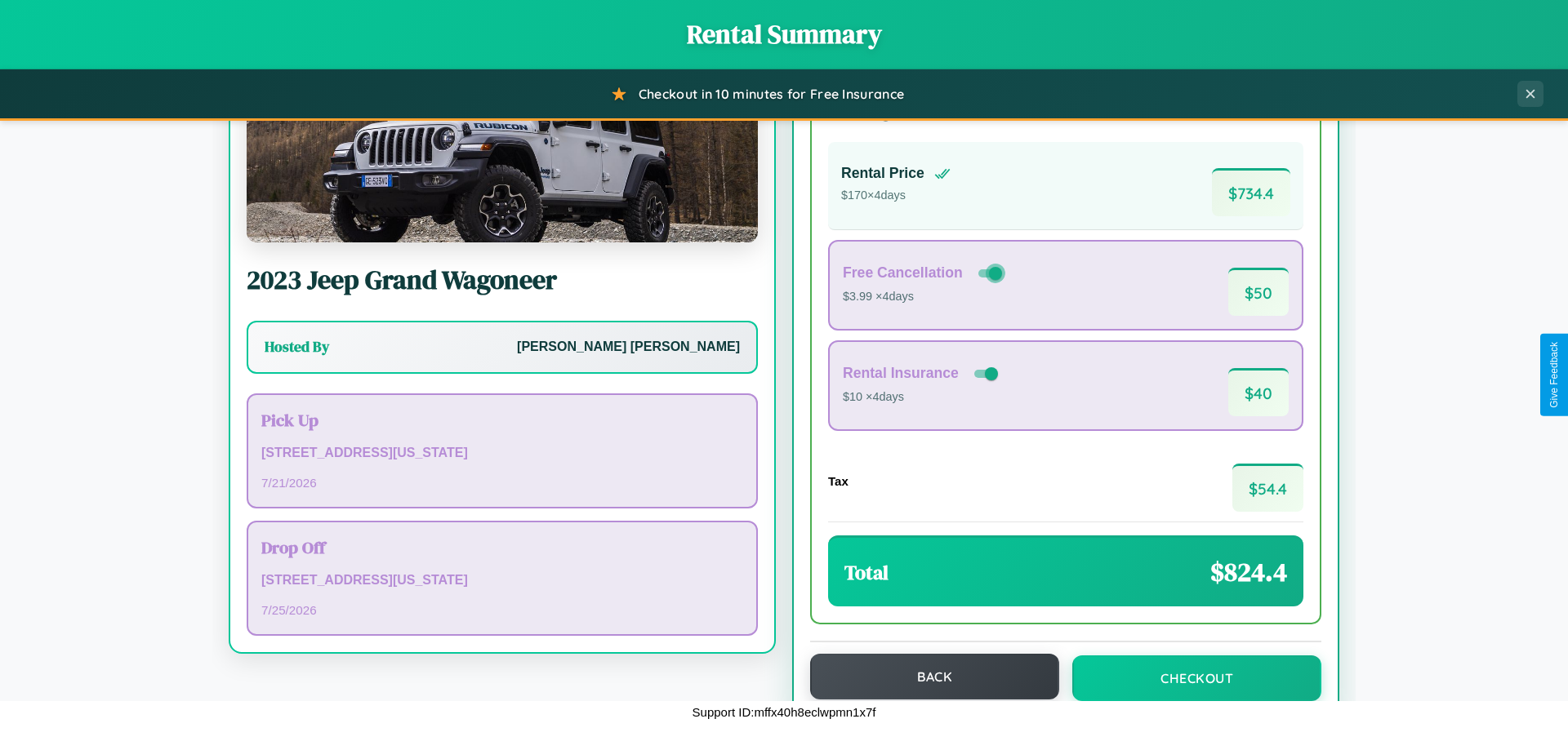
click at [927, 677] on button "Back" at bounding box center [934, 677] width 249 height 46
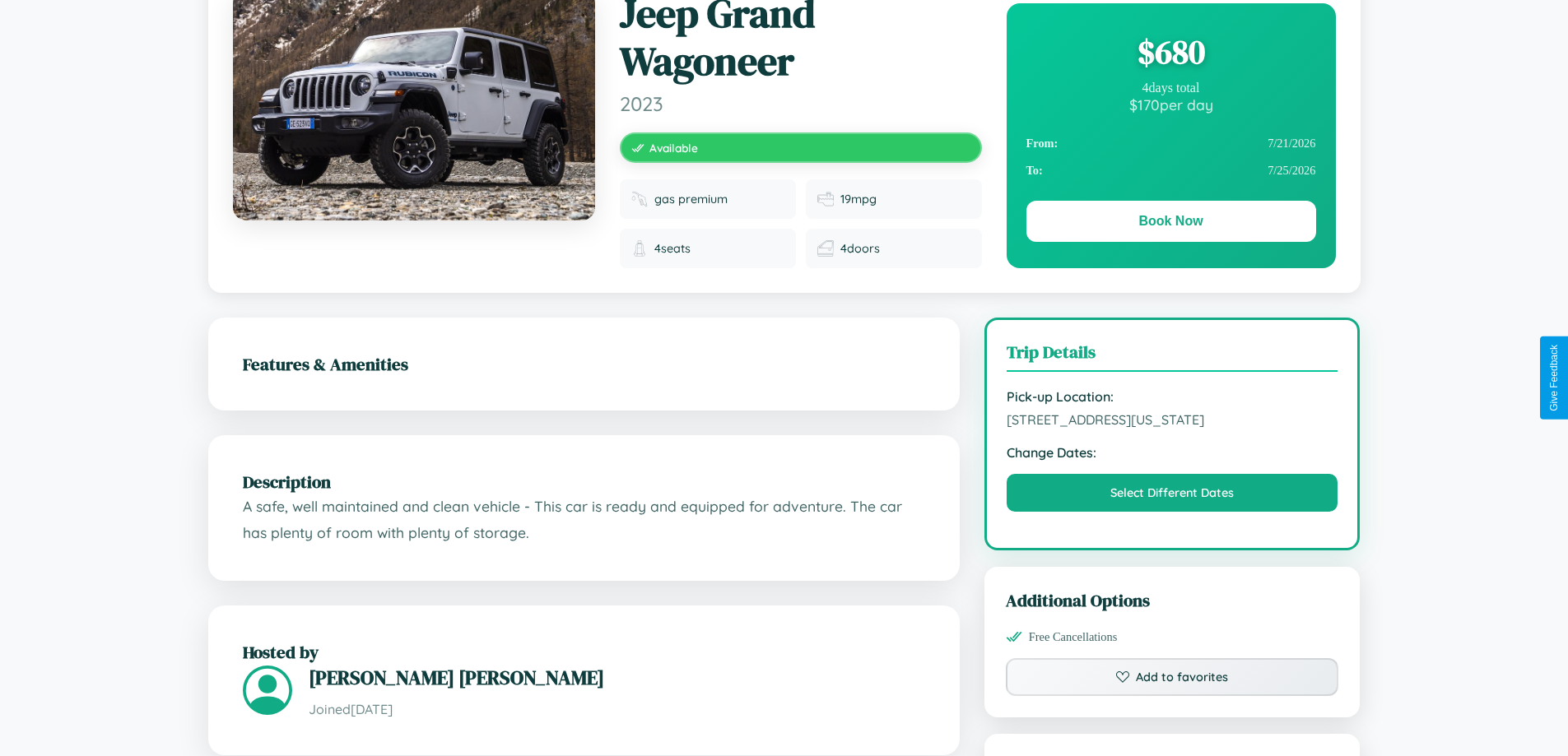
scroll to position [456, 0]
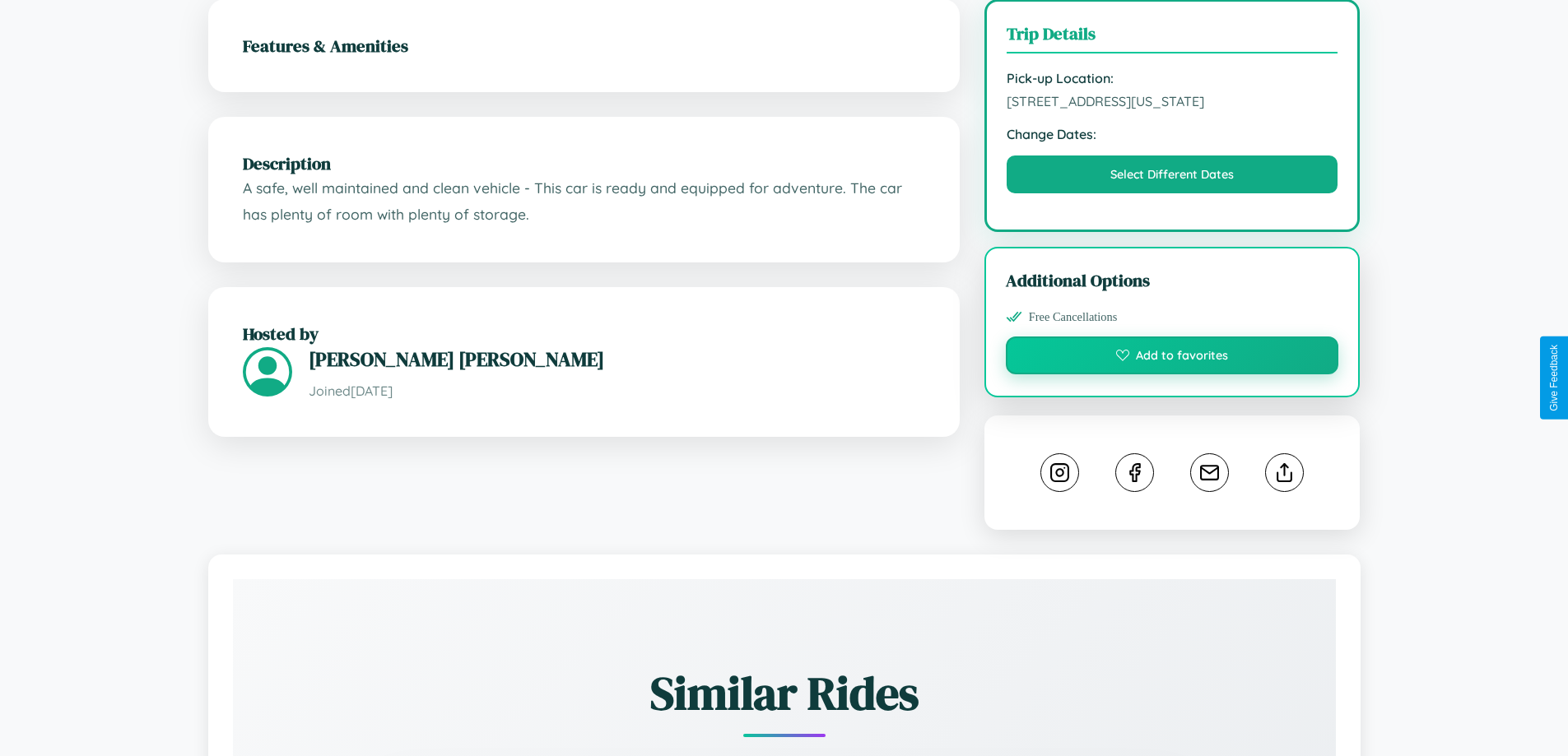
click at [1172, 375] on button "Add to favorites" at bounding box center [1173, 355] width 333 height 38
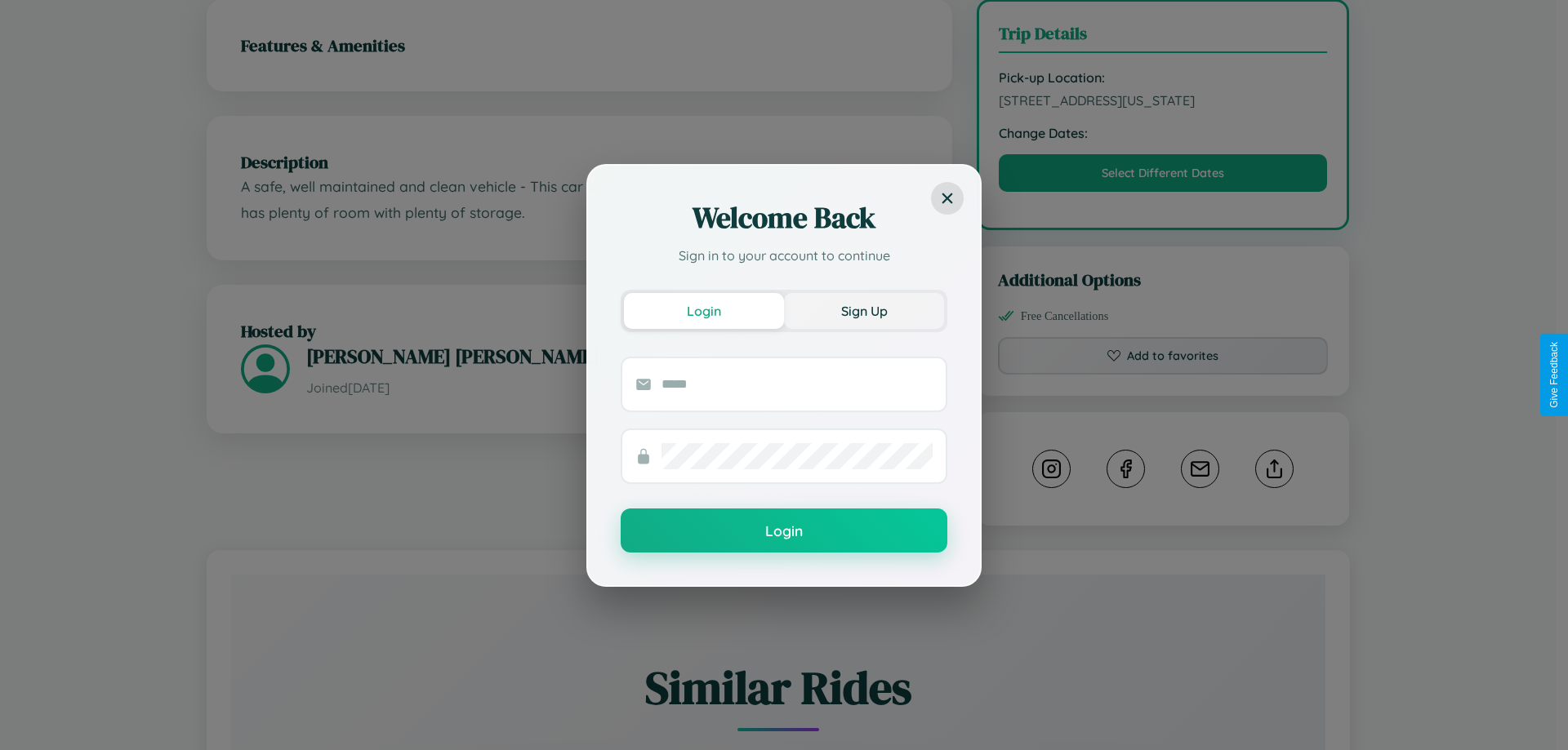
click at [864, 310] on button "Sign Up" at bounding box center [864, 310] width 160 height 36
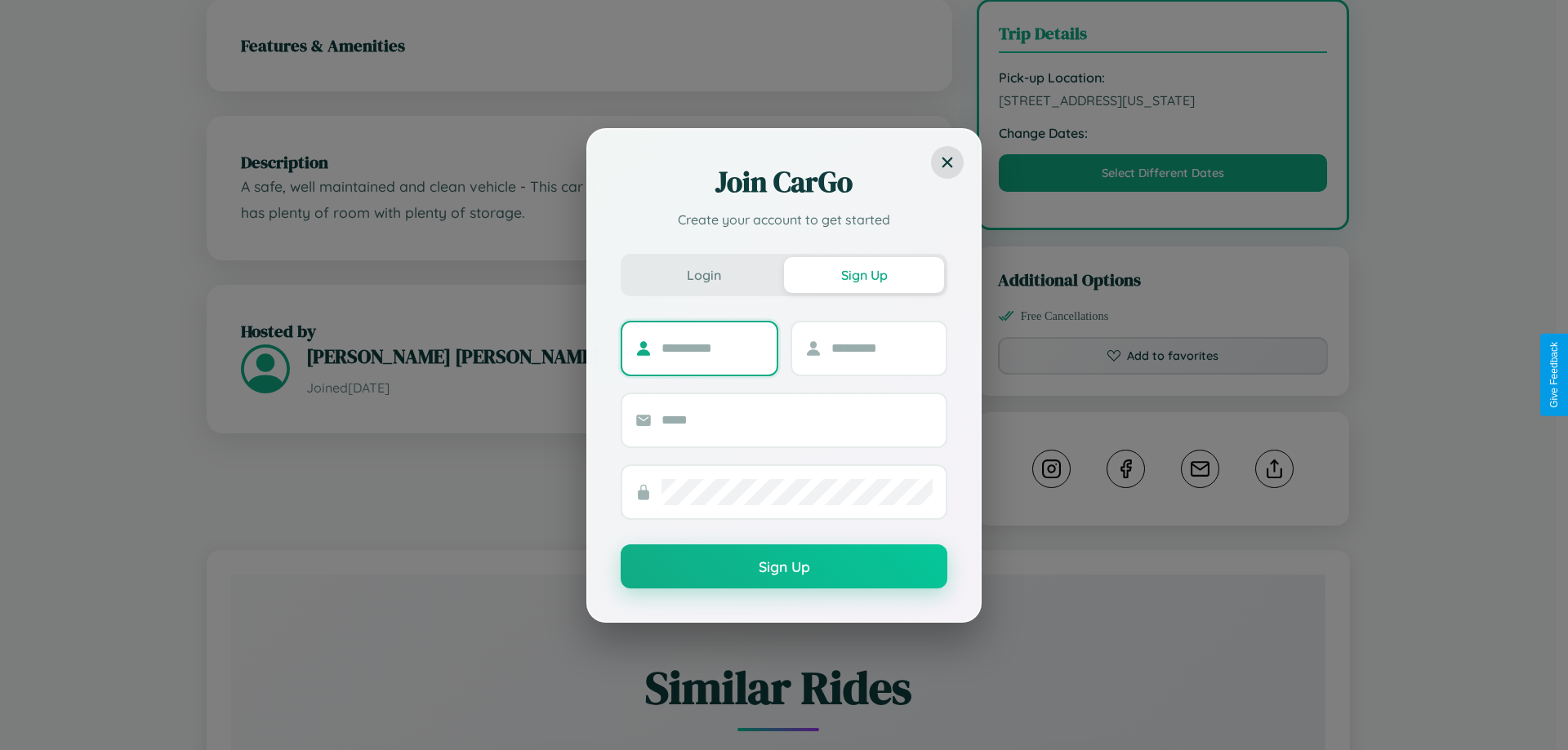
click at [712, 348] on input "text" at bounding box center [712, 348] width 102 height 26
type input "********"
click at [881, 348] on input "text" at bounding box center [882, 348] width 102 height 26
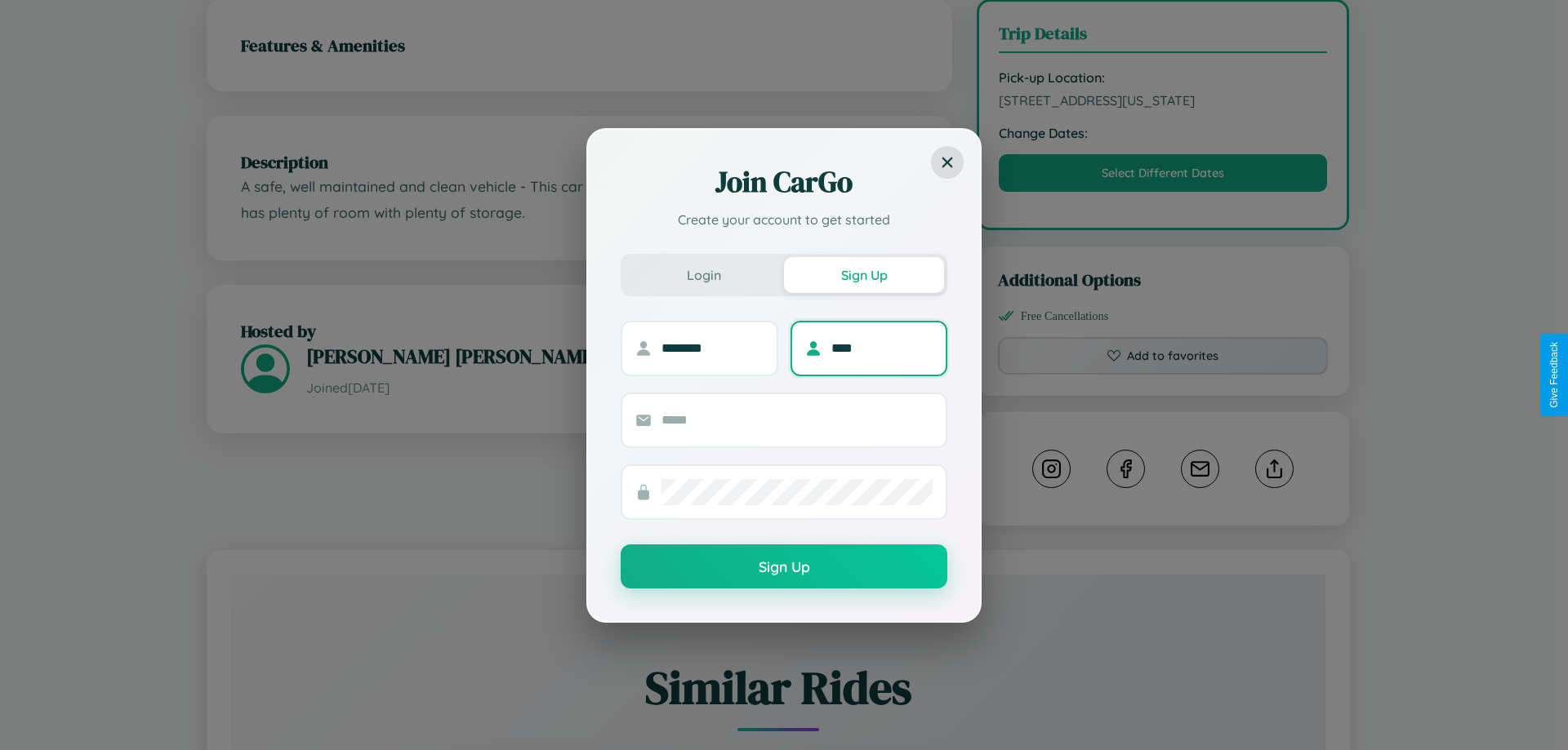
type input "****"
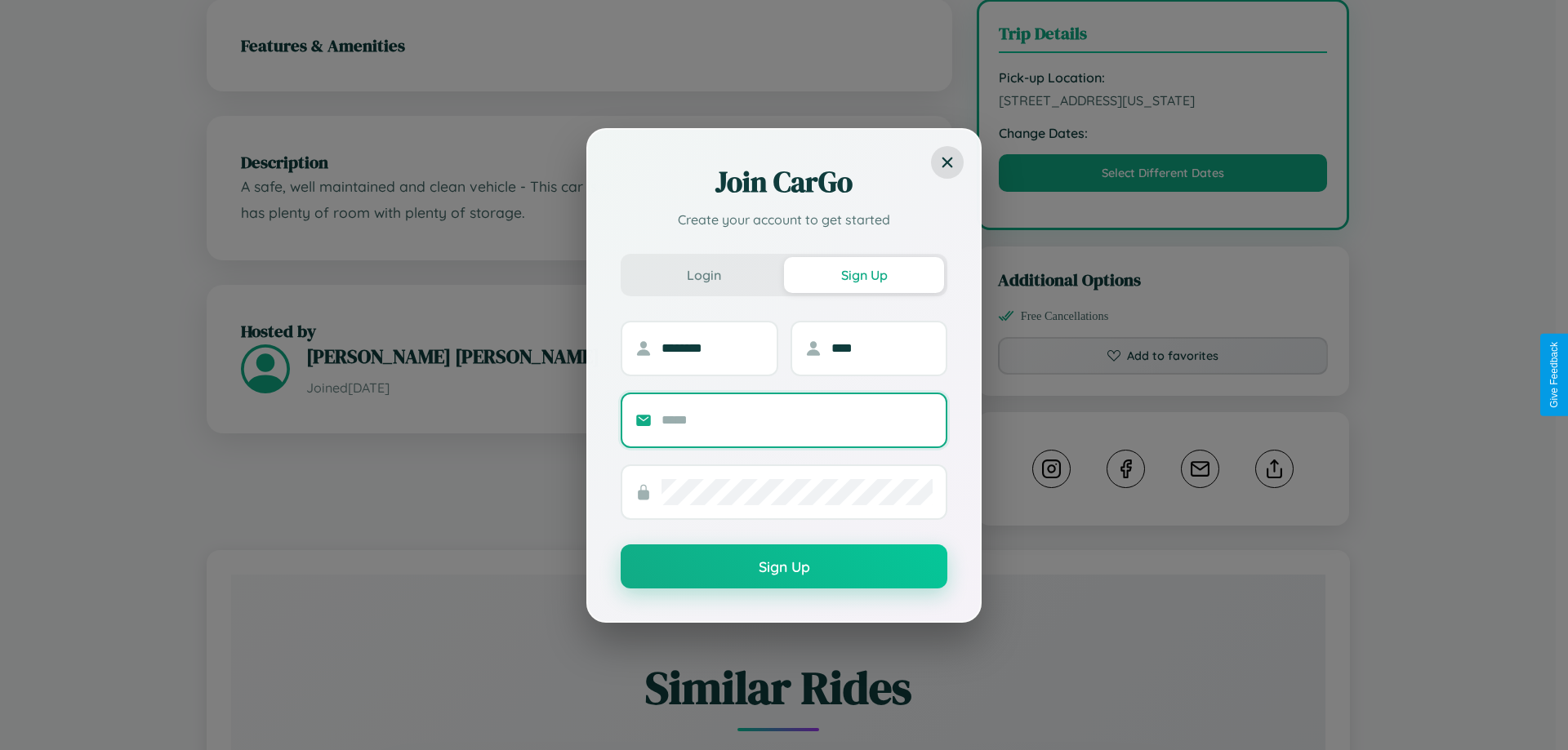
click at [797, 420] on input "text" at bounding box center [796, 420] width 271 height 26
type input "**********"
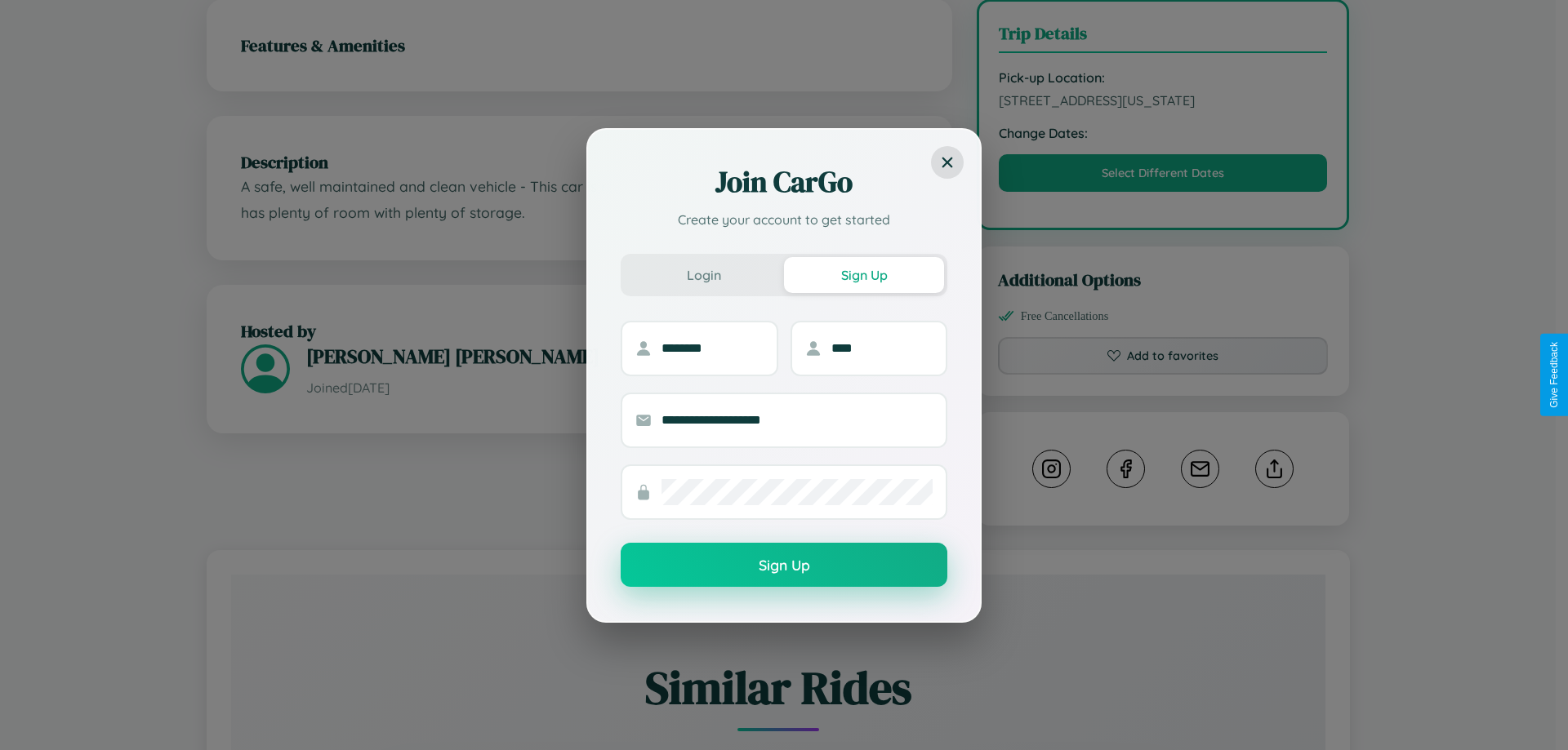
click at [784, 565] on button "Sign Up" at bounding box center [784, 565] width 327 height 44
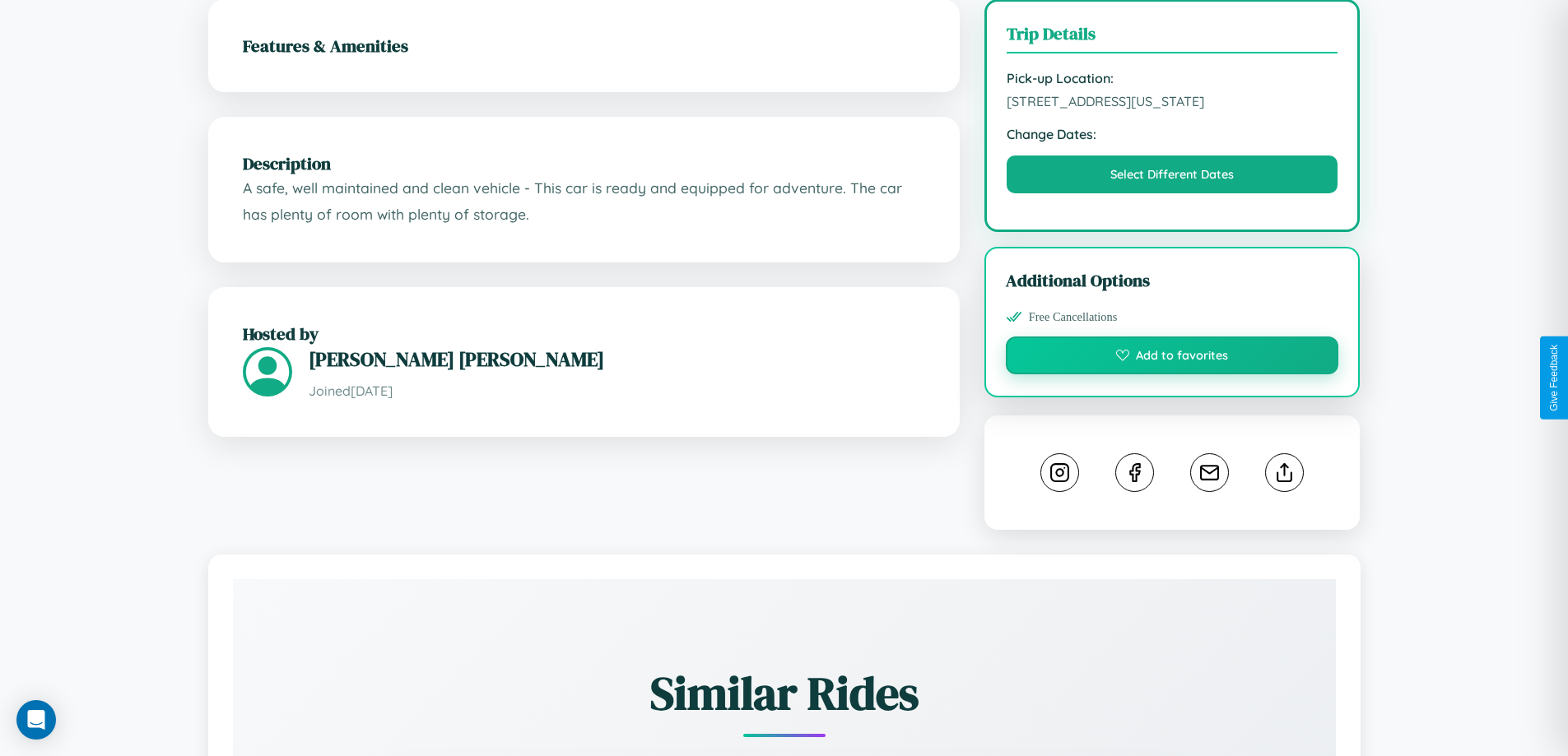
click at [1172, 375] on button "Add to favorites" at bounding box center [1173, 355] width 333 height 38
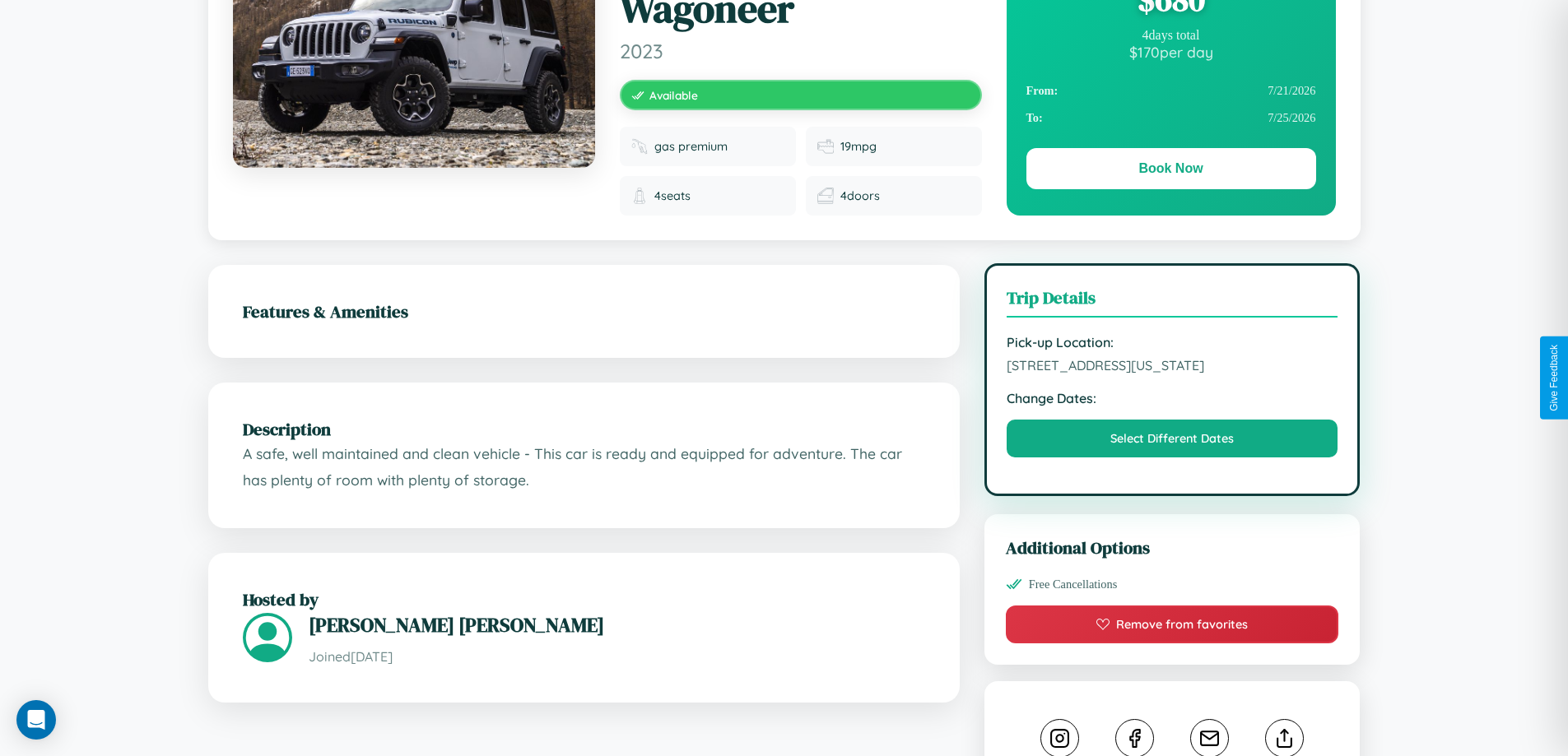
click at [1172, 374] on span "2789 Liberty Street Phoenix Arizona 27752 United States" at bounding box center [1172, 366] width 331 height 17
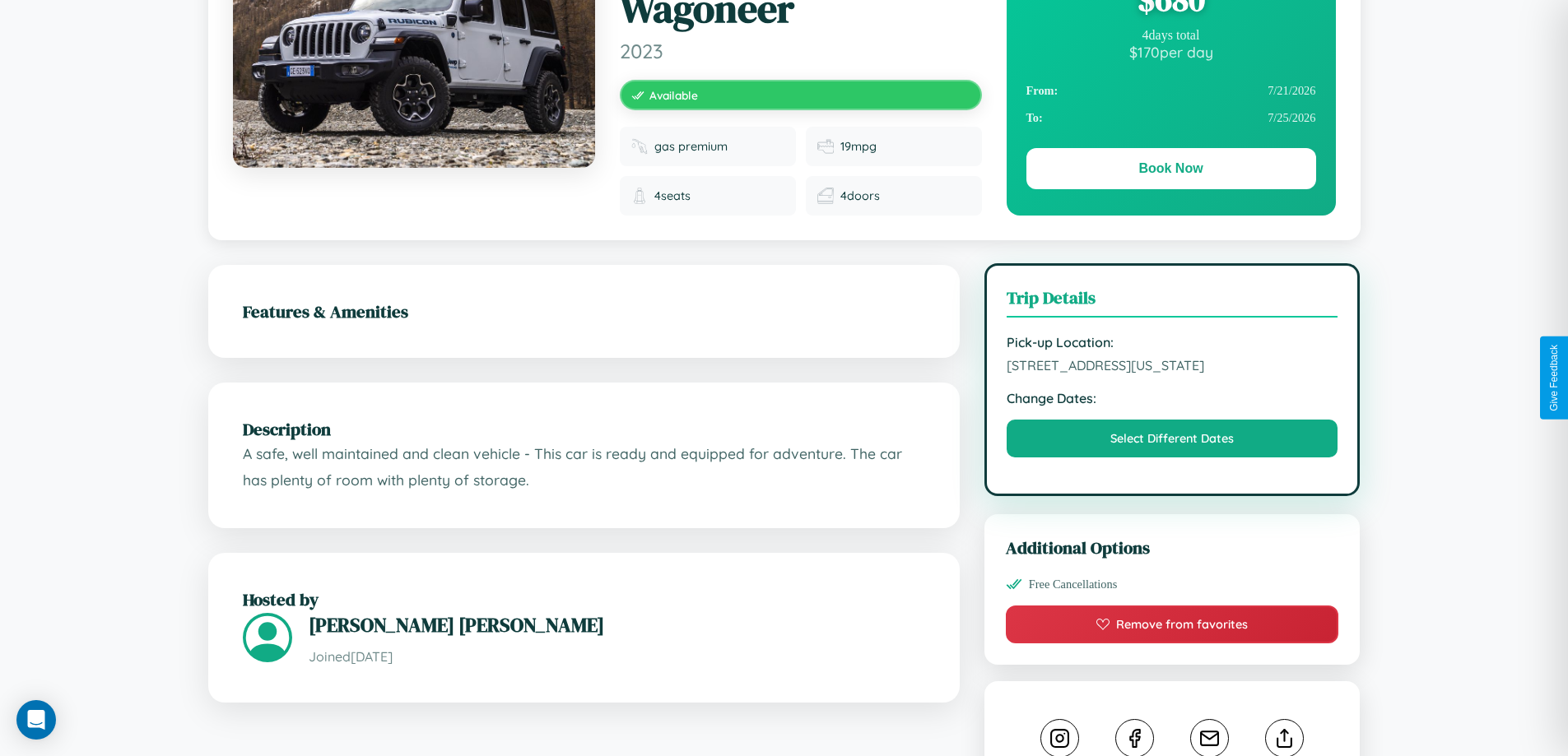
click at [1172, 374] on span "2789 Liberty Street Phoenix Arizona 27752 United States" at bounding box center [1172, 366] width 331 height 17
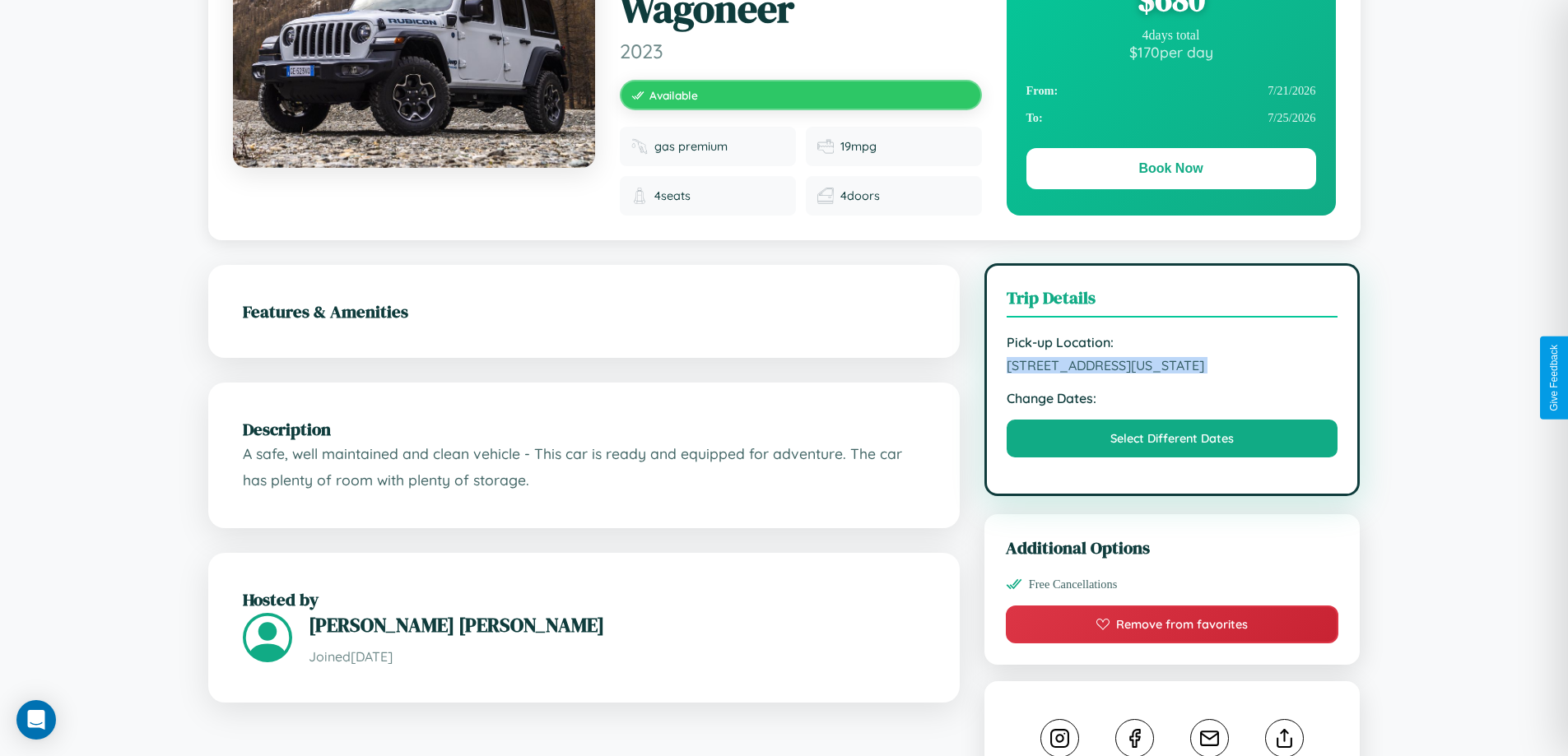
click at [1172, 374] on span "2789 Liberty Street Phoenix Arizona 27752 United States" at bounding box center [1172, 366] width 331 height 17
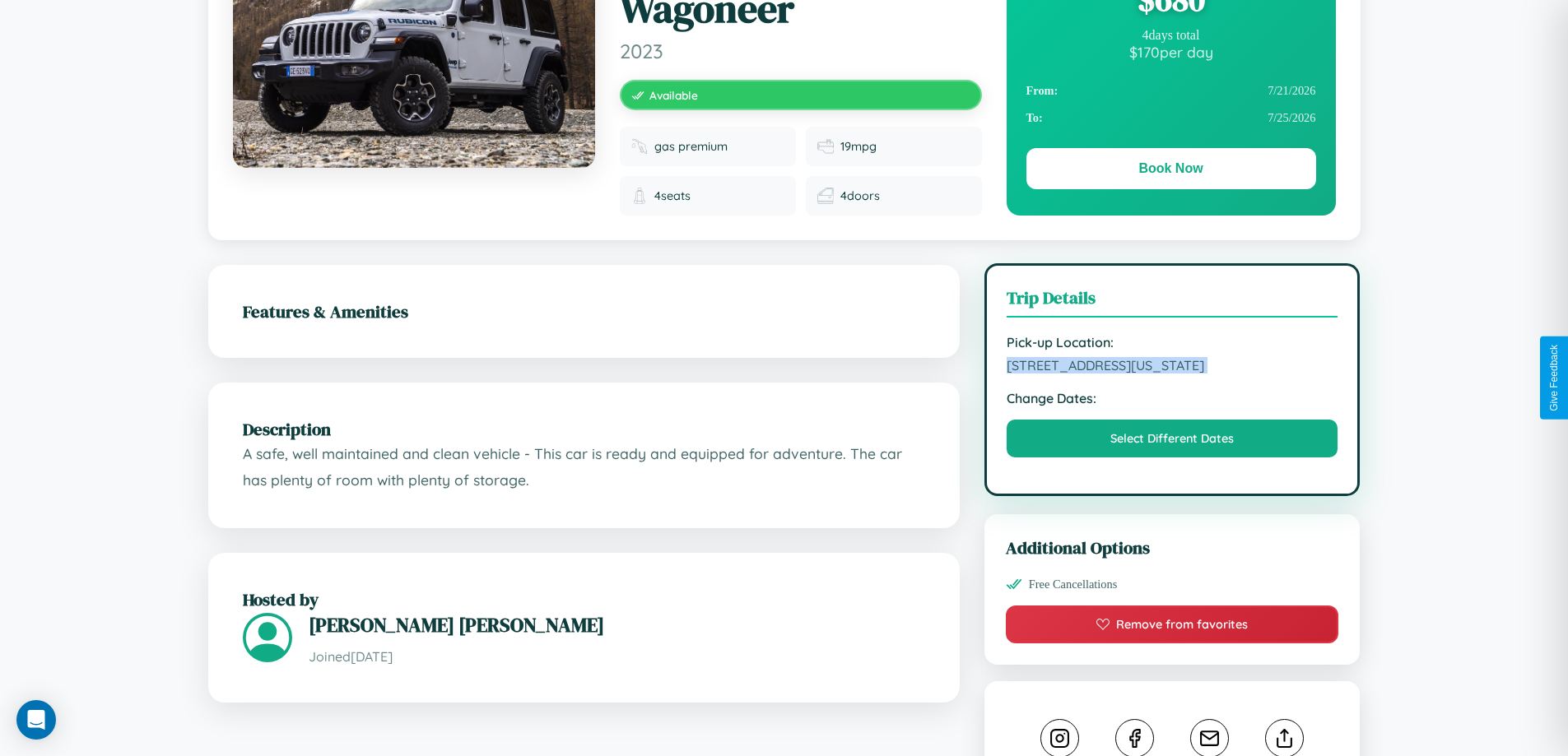
click at [1172, 374] on span "2789 Liberty Street Phoenix Arizona 27752 United States" at bounding box center [1172, 366] width 331 height 17
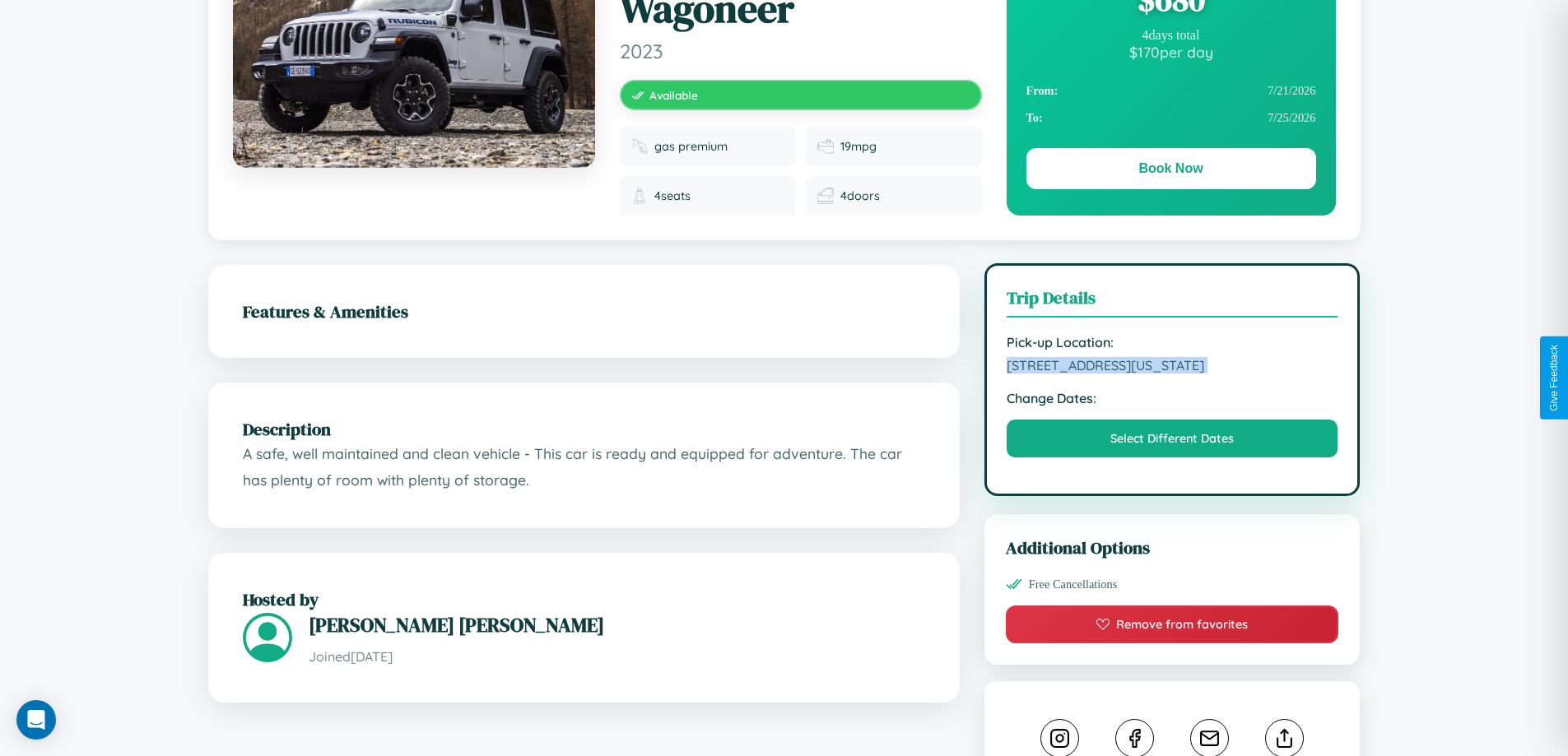
click at [1172, 374] on span "2789 Liberty Street Phoenix Arizona 27752 United States" at bounding box center [1172, 366] width 331 height 17
